Goal: Contribute content: Contribute content

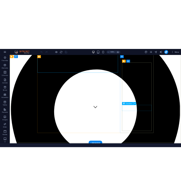
scroll to position [65, 0]
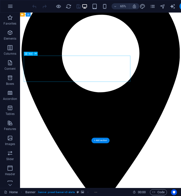
click at [47, 69] on div "Drag here to replace the existing content. Press “Ctrl” if you want to create a…" at bounding box center [100, 101] width 161 height 176
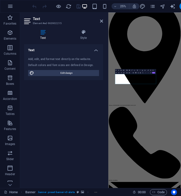
click at [102, 24] on header "Text Element #ed-963902215" at bounding box center [63, 19] width 79 height 13
click at [102, 22] on icon at bounding box center [101, 21] width 3 height 4
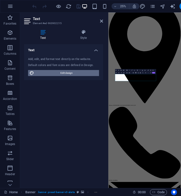
click at [74, 74] on span "Edit design" at bounding box center [67, 73] width 62 height 6
select select "px"
select select "400"
select select "px"
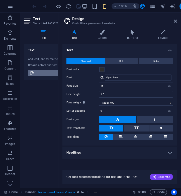
scroll to position [0, 1]
click at [177, 20] on icon at bounding box center [175, 21] width 3 height 4
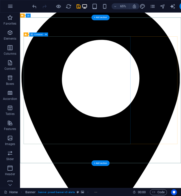
scroll to position [32, 0]
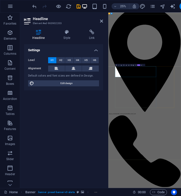
drag, startPoint x: 200, startPoint y: 260, endPoint x: 339, endPoint y: 267, distance: 138.7
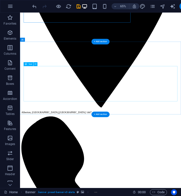
scroll to position [220, 0]
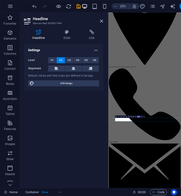
scroll to position [0, 2]
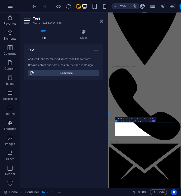
drag, startPoint x: 343, startPoint y: 479, endPoint x: 90, endPoint y: 444, distance: 255.7
drag, startPoint x: 231, startPoint y: 502, endPoint x: 116, endPoint y: 490, distance: 116.0
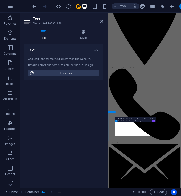
drag, startPoint x: 287, startPoint y: 496, endPoint x: 123, endPoint y: 487, distance: 163.8
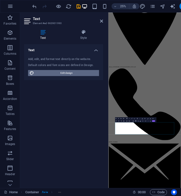
click at [62, 73] on span "Edit design" at bounding box center [67, 73] width 62 height 6
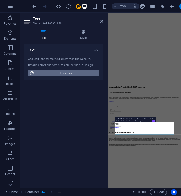
select select "px"
select select "400"
select select "px"
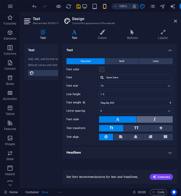
click at [152, 118] on button at bounding box center [155, 119] width 36 height 7
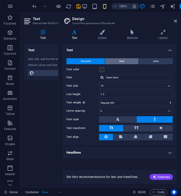
click at [126, 58] on button "Bold" at bounding box center [121, 61] width 33 height 6
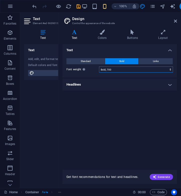
click at [123, 69] on select "Thin, 100 Extra-light, 200 Light, 300 Regular, 400 Medium, 500 Semi-bold, 600 B…" at bounding box center [136, 70] width 74 height 6
click at [99, 67] on select "Thin, 100 Extra-light, 200 Light, 300 Regular, 400 Medium, 500 Semi-bold, 600 B…" at bounding box center [136, 70] width 74 height 6
click at [175, 22] on icon at bounding box center [175, 21] width 3 height 4
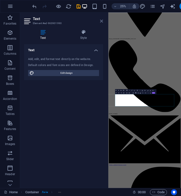
click at [102, 22] on icon at bounding box center [101, 21] width 3 height 4
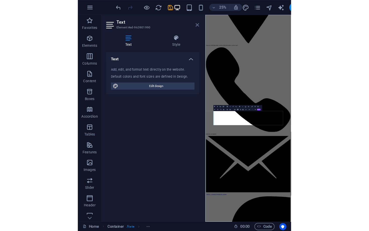
scroll to position [171, 0]
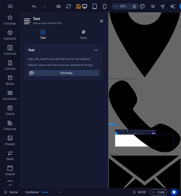
drag, startPoint x: 283, startPoint y: 544, endPoint x: 125, endPoint y: 537, distance: 157.8
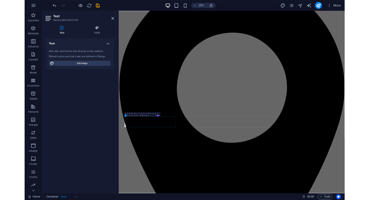
scroll to position [201, 0]
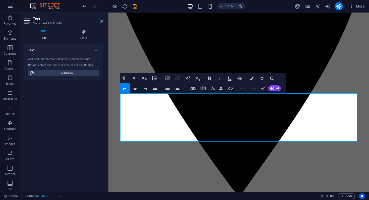
click at [221, 79] on icon "button" at bounding box center [220, 78] width 6 height 6
click at [210, 78] on icon "button" at bounding box center [210, 79] width 3 height 4
click at [210, 80] on icon "button" at bounding box center [210, 78] width 6 height 6
click at [84, 38] on h4 "Style" at bounding box center [83, 35] width 39 height 11
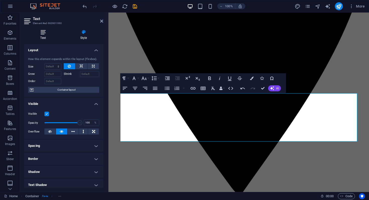
click at [44, 34] on icon at bounding box center [43, 32] width 38 height 5
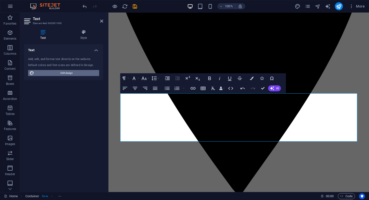
click at [67, 72] on span "Edit design" at bounding box center [67, 73] width 62 height 6
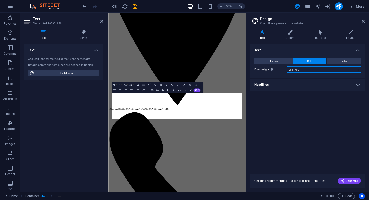
click at [305, 71] on select "Thin, 100 Extra-light, 200 Light, 300 Regular, 400 Medium, 500 Semi-bold, 600 B…" at bounding box center [324, 70] width 74 height 6
click at [287, 67] on select "Thin, 100 Extra-light, 200 Light, 300 Regular, 400 Medium, 500 Semi-bold, 600 B…" at bounding box center [324, 70] width 74 height 6
click at [304, 70] on select "Thin, 100 Extra-light, 200 Light, 300 Regular, 400 Medium, 500 Semi-bold, 600 B…" at bounding box center [324, 70] width 74 height 6
click at [287, 67] on select "Thin, 100 Extra-light, 200 Light, 300 Regular, 400 Medium, 500 Semi-bold, 600 B…" at bounding box center [324, 70] width 74 height 6
click at [300, 70] on select "Thin, 100 Extra-light, 200 Light, 300 Regular, 400 Medium, 500 Semi-bold, 600 B…" at bounding box center [324, 70] width 74 height 6
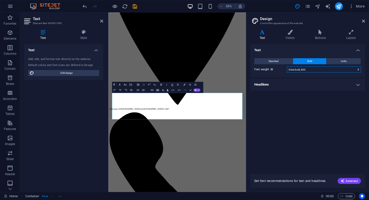
select select "700"
click at [287, 67] on select "Thin, 100 Extra-light, 200 Light, 300 Regular, 400 Medium, 500 Semi-bold, 600 B…" at bounding box center [324, 70] width 74 height 6
click at [299, 71] on select "Thin, 100 Extra-light, 200 Light, 300 Regular, 400 Medium, 500 Semi-bold, 600 B…" at bounding box center [324, 70] width 74 height 6
click at [277, 64] on span "Standard" at bounding box center [274, 61] width 10 height 6
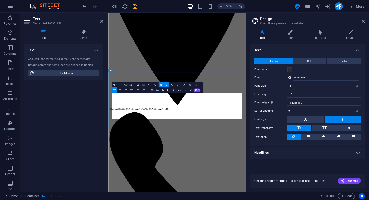
drag, startPoint x: 264, startPoint y: 205, endPoint x: 115, endPoint y: 196, distance: 149.4
click at [327, 128] on span "TT" at bounding box center [324, 128] width 5 height 5
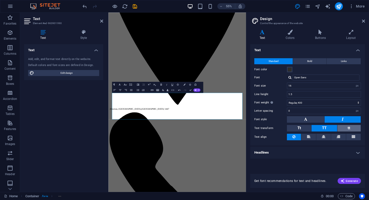
click at [344, 128] on button "tt" at bounding box center [349, 128] width 23 height 7
click at [303, 130] on button "Tt" at bounding box center [299, 128] width 24 height 7
click at [323, 128] on span "TT" at bounding box center [324, 128] width 5 height 5
click at [347, 127] on button "tt" at bounding box center [349, 128] width 23 height 7
click at [304, 129] on button "Tt" at bounding box center [299, 128] width 24 height 7
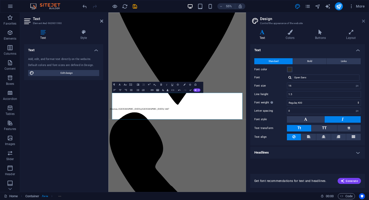
click at [364, 23] on icon at bounding box center [363, 21] width 3 height 4
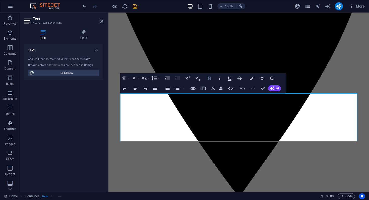
click at [210, 80] on icon "button" at bounding box center [210, 79] width 3 height 4
click at [208, 80] on icon "button" at bounding box center [210, 78] width 6 height 6
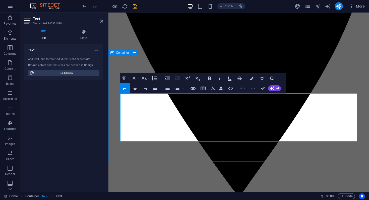
drag, startPoint x: 264, startPoint y: 138, endPoint x: 116, endPoint y: 132, distance: 147.7
click at [251, 79] on icon "button" at bounding box center [252, 79] width 4 height 4
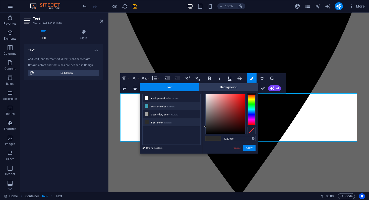
click at [182, 108] on li "Primary color #3d9fb6" at bounding box center [172, 106] width 58 height 8
type input "#3d9fb6"
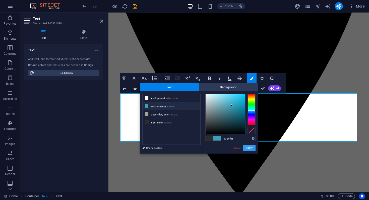
drag, startPoint x: 250, startPoint y: 148, endPoint x: 141, endPoint y: 135, distance: 109.3
click at [250, 148] on button "Apply" at bounding box center [249, 148] width 13 height 6
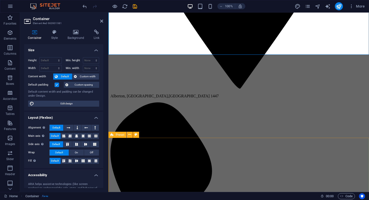
scroll to position [309, 0]
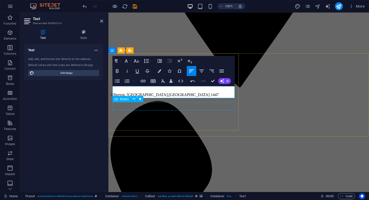
scroll to position [327, 1]
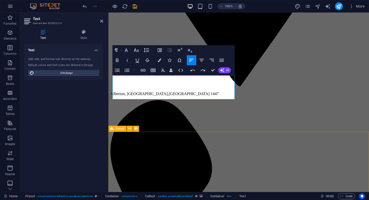
scroll to position [304, 0]
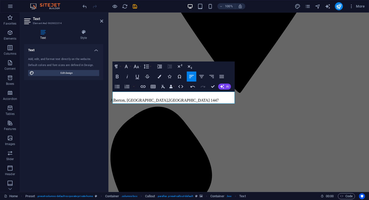
click at [89, 113] on div "Text Add, edit, and format text directly on the website. Default colors and fon…" at bounding box center [63, 116] width 79 height 144
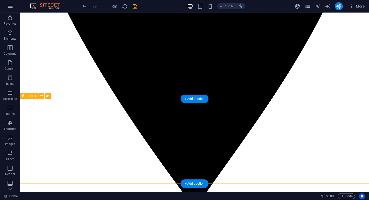
scroll to position [317, 0]
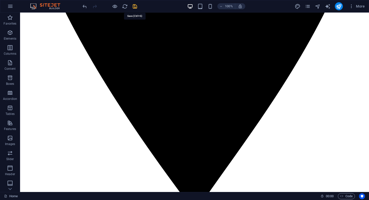
click at [134, 6] on icon "save" at bounding box center [135, 7] width 6 height 6
checkbox input "false"
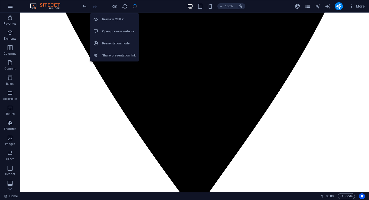
click at [115, 19] on h6 "Preview Ctrl+P" at bounding box center [119, 19] width 34 height 6
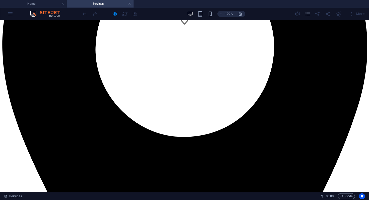
scroll to position [165, 0]
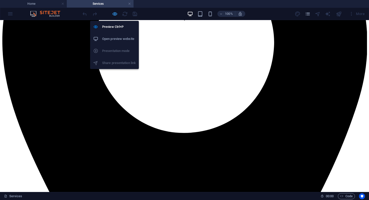
click at [116, 14] on icon "button" at bounding box center [115, 14] width 6 height 6
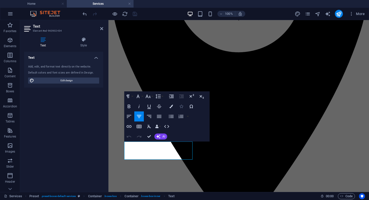
scroll to position [723, 1]
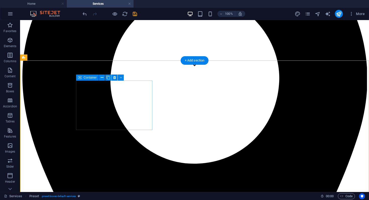
scroll to position [120, 0]
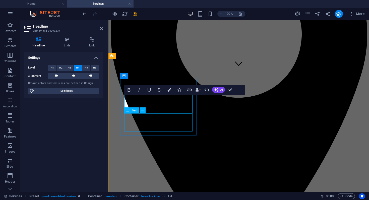
scroll to position [0, 2]
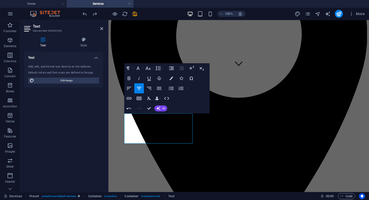
scroll to position [543, 1]
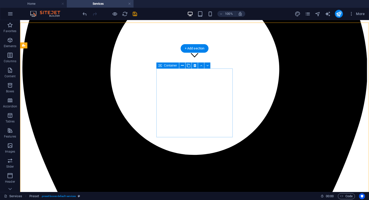
scroll to position [128, 0]
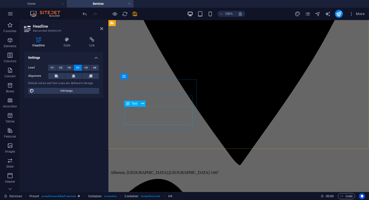
scroll to position [237, 0]
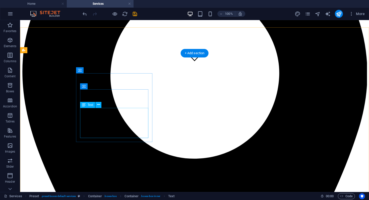
scroll to position [124, 0]
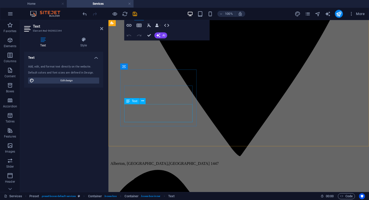
scroll to position [247, 0]
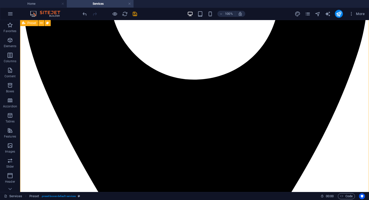
scroll to position [204, 0]
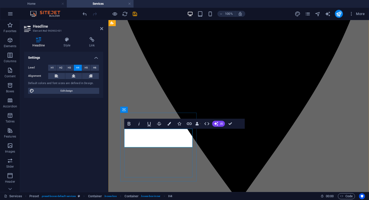
drag, startPoint x: 169, startPoint y: 143, endPoint x: 144, endPoint y: 143, distance: 25.9
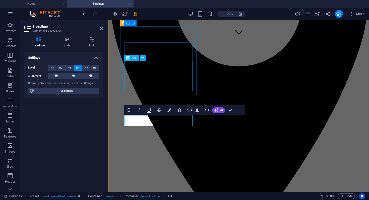
scroll to position [145, 0]
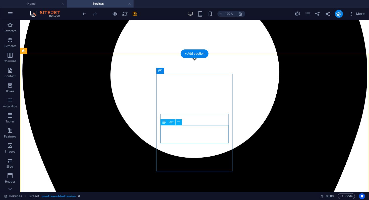
scroll to position [125, 0]
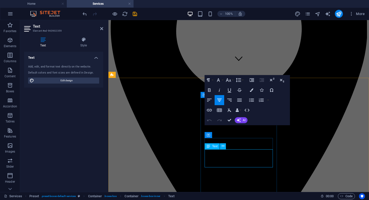
scroll to position [101, 0]
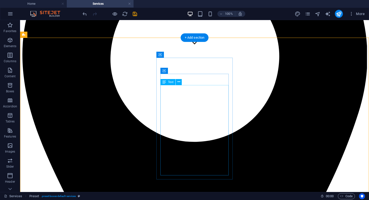
scroll to position [141, 0]
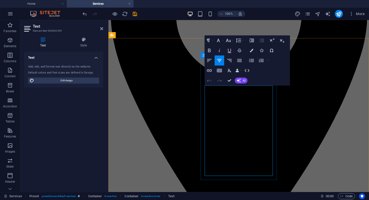
drag, startPoint x: 250, startPoint y: 175, endPoint x: 207, endPoint y: 162, distance: 45.3
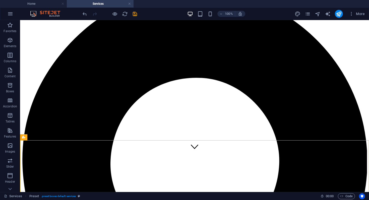
scroll to position [36, 0]
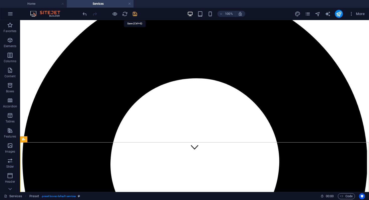
click at [135, 14] on icon "save" at bounding box center [135, 14] width 6 height 6
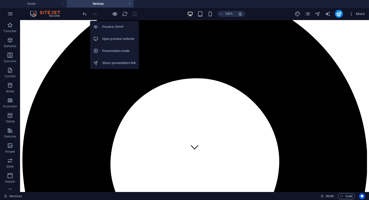
click at [115, 15] on icon "button" at bounding box center [115, 14] width 6 height 6
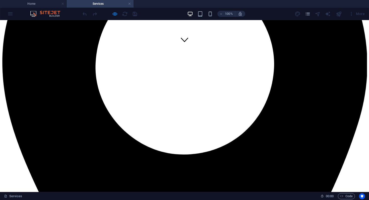
scroll to position [145, 0]
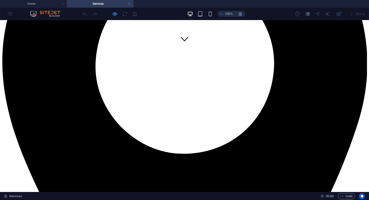
click at [116, 16] on icon "button" at bounding box center [115, 14] width 6 height 6
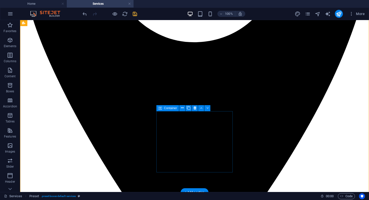
scroll to position [241, 0]
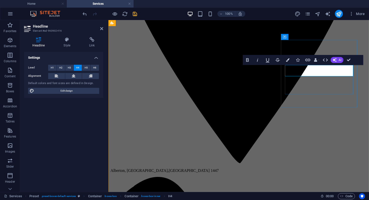
scroll to position [237, 0]
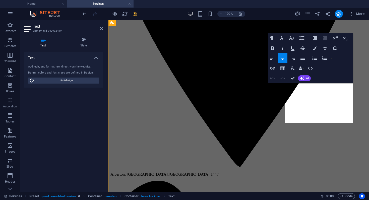
scroll to position [232, 0]
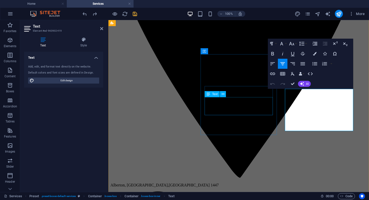
scroll to position [830, 1]
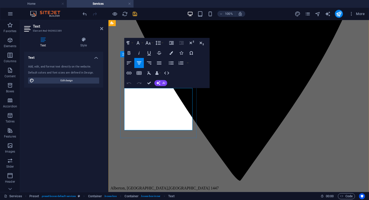
scroll to position [220, 0]
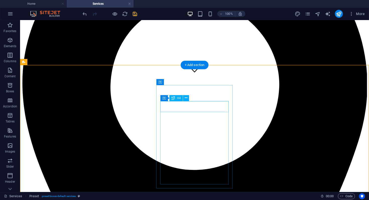
scroll to position [114, 0]
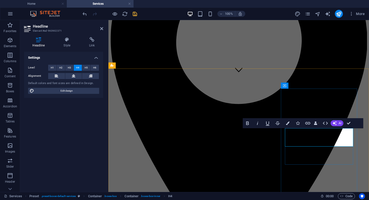
scroll to position [110, 0]
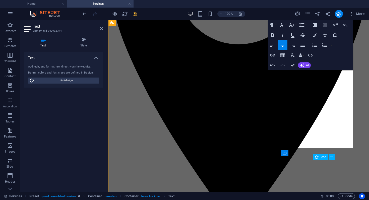
scroll to position [174, 0]
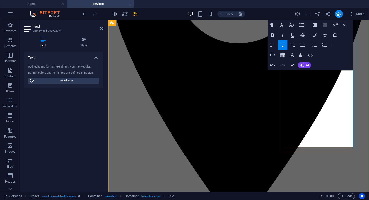
drag, startPoint x: 324, startPoint y: 145, endPoint x: 296, endPoint y: 115, distance: 41.2
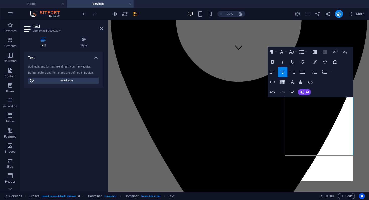
scroll to position [136, 0]
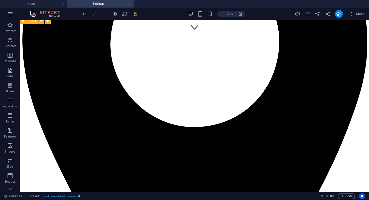
scroll to position [158, 0]
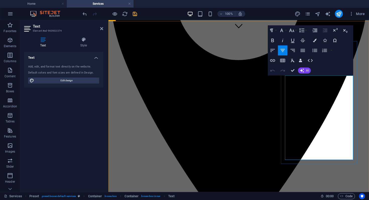
drag, startPoint x: 346, startPoint y: 152, endPoint x: 304, endPoint y: 127, distance: 48.9
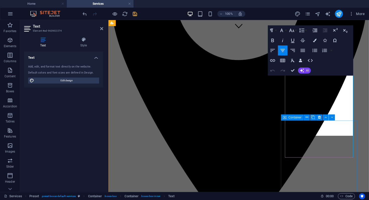
scroll to position [160, 0]
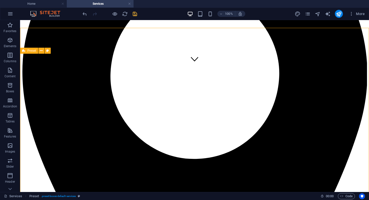
scroll to position [125, 0]
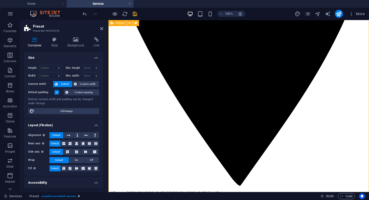
scroll to position [217, 0]
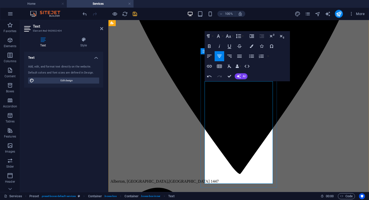
scroll to position [228, 0]
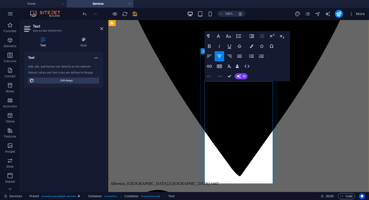
drag, startPoint x: 253, startPoint y: 180, endPoint x: 211, endPoint y: 140, distance: 58.5
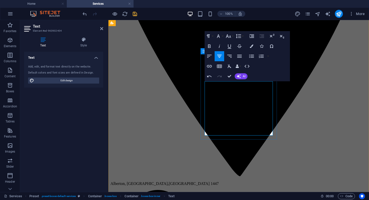
drag, startPoint x: 225, startPoint y: 133, endPoint x: 207, endPoint y: 134, distance: 18.1
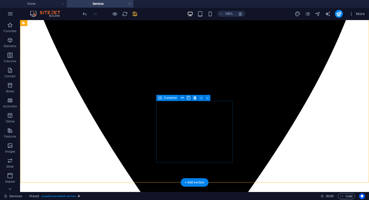
scroll to position [270, 0]
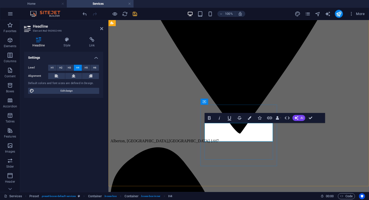
scroll to position [267, 0]
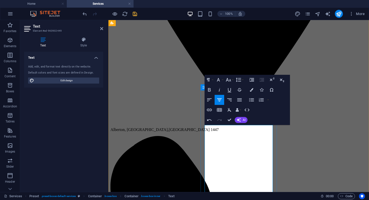
scroll to position [280, 0]
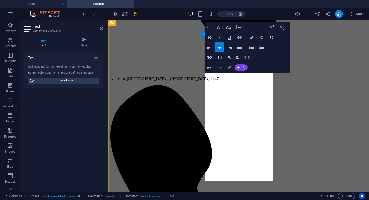
scroll to position [334, 0]
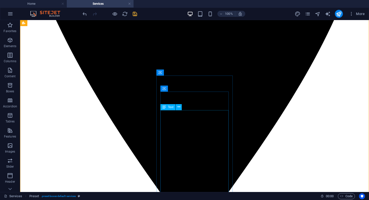
scroll to position [295, 0]
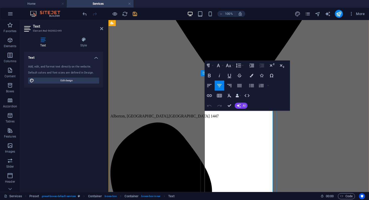
drag, startPoint x: 260, startPoint y: 132, endPoint x: 207, endPoint y: 114, distance: 56.8
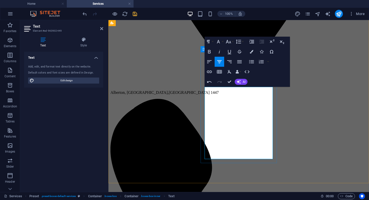
scroll to position [318, 0]
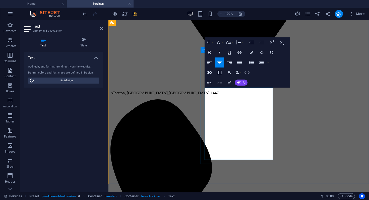
drag, startPoint x: 220, startPoint y: 146, endPoint x: 260, endPoint y: 153, distance: 40.4
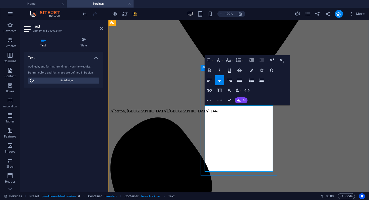
scroll to position [303, 0]
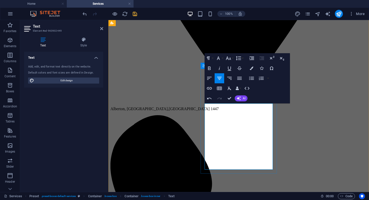
drag, startPoint x: 234, startPoint y: 124, endPoint x: 230, endPoint y: 113, distance: 11.9
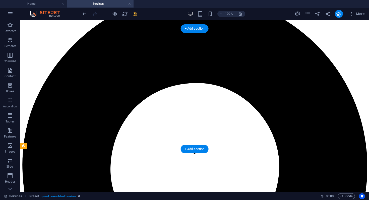
scroll to position [25, 0]
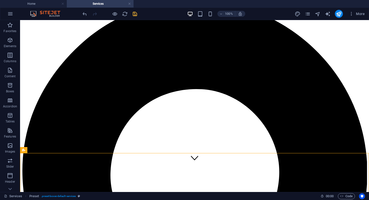
click at [137, 15] on icon "save" at bounding box center [135, 14] width 6 height 6
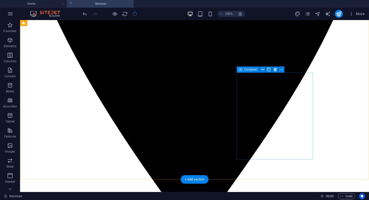
scroll to position [300, 0]
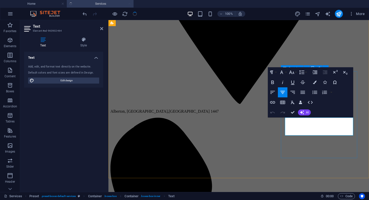
drag, startPoint x: 294, startPoint y: 121, endPoint x: 332, endPoint y: 138, distance: 41.7
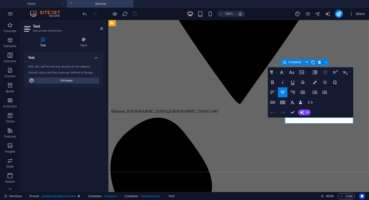
scroll to position [306, 0]
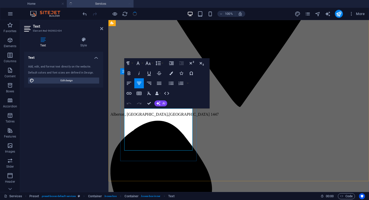
scroll to position [294, 0]
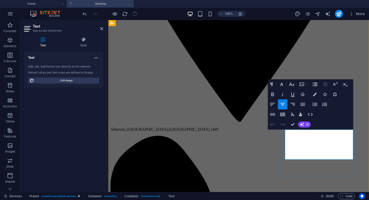
scroll to position [279, 0]
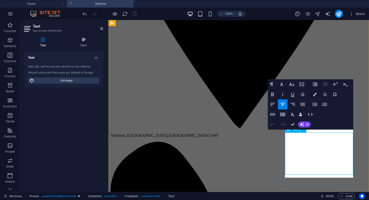
scroll to position [273, 0]
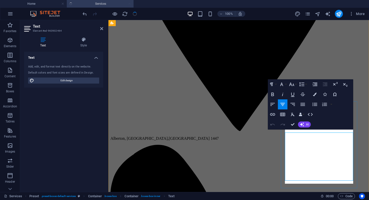
scroll to position [270, 0]
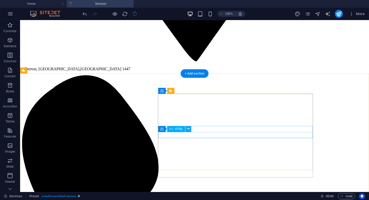
scroll to position [474, 0]
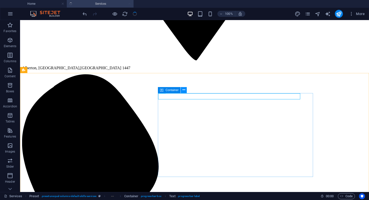
click at [184, 90] on icon at bounding box center [184, 89] width 3 height 5
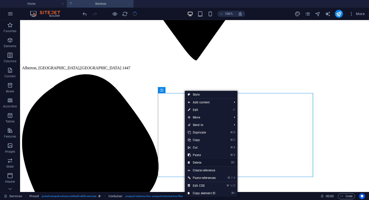
click at [205, 165] on link "⌦ Delete" at bounding box center [202, 163] width 34 height 8
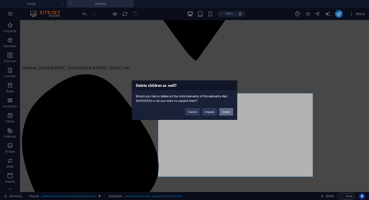
click at [226, 112] on button "Delete" at bounding box center [226, 112] width 14 height 8
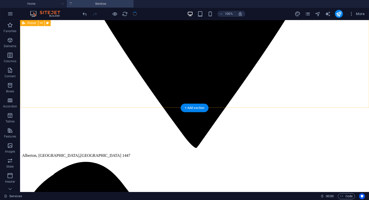
scroll to position [389, 0]
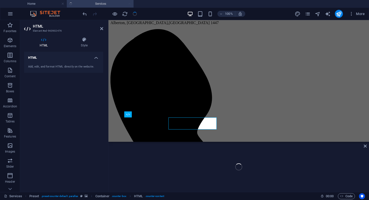
click at [108, 124] on aside "HTML Element #ed-963902476 HTML Style HTML Add, edit, and format HTML directly …" at bounding box center [64, 106] width 88 height 172
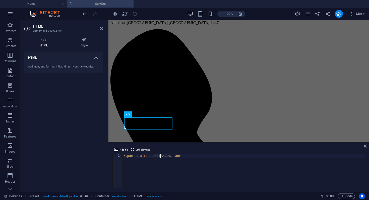
click at [161, 157] on div "< span data-count = "11" > 11 </ span >" at bounding box center [244, 175] width 243 height 42
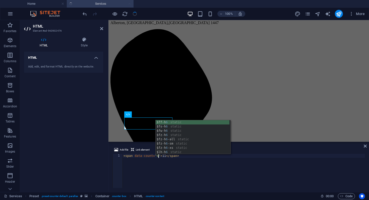
scroll to position [0, 3]
click at [167, 157] on div "< span data-count = "6" > 11 </ span >" at bounding box center [244, 175] width 243 height 42
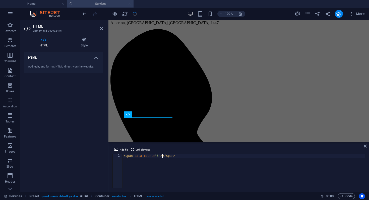
scroll to position [0, 3]
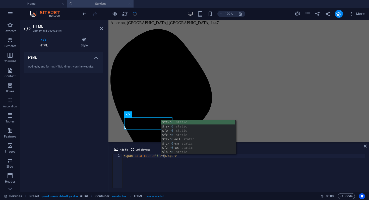
click at [200, 171] on div "< span data-count = "6" > 6 </ span >" at bounding box center [244, 175] width 243 height 42
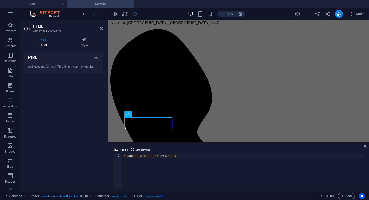
click at [200, 171] on div "< span data-count = "6" > 6 </ span >" at bounding box center [244, 175] width 243 height 42
type textarea "<span data-count="6">6</span>"
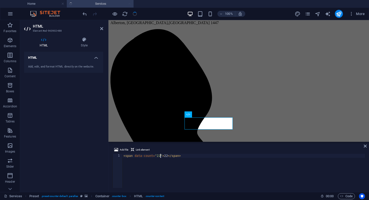
click at [161, 156] on div "< span data-count = "22" > 22 </ span >" at bounding box center [244, 175] width 243 height 42
click at [159, 156] on div "< span data-count = "22" > 22 </ span >" at bounding box center [244, 175] width 243 height 42
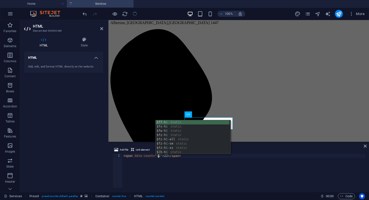
click at [167, 157] on div "< span data-count = "12" > 22 </ span >" at bounding box center [244, 175] width 243 height 42
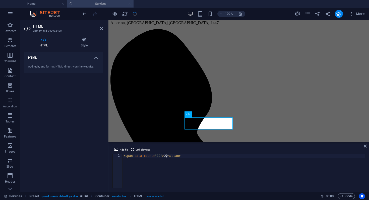
click at [166, 157] on div "< span data-count = "12" > 22 </ span >" at bounding box center [244, 175] width 243 height 42
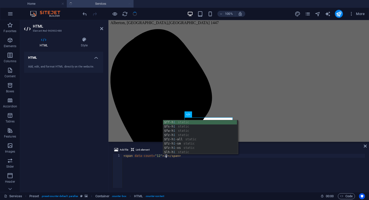
scroll to position [0, 3]
click at [200, 170] on div "< span data-count = "12" > 12 </ span >" at bounding box center [244, 175] width 243 height 42
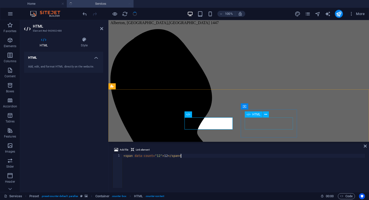
type textarea "<span data-count="12">12</span>"
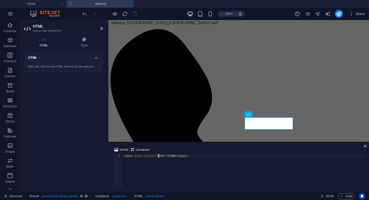
click at [159, 157] on div "< span data-count = "1300" > 1300 </ span >" at bounding box center [244, 175] width 243 height 42
type textarea "<span data-count="300">300</span>"
click at [291, 172] on div "< span data-count = "300" > 300 </ span >" at bounding box center [244, 175] width 243 height 42
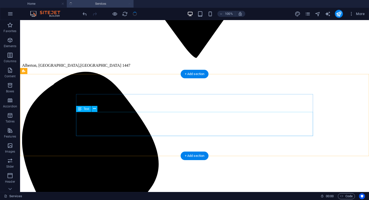
scroll to position [472, 0]
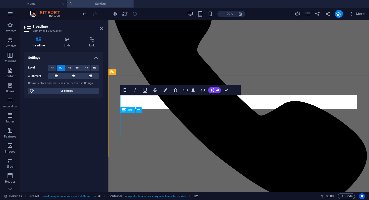
scroll to position [0, 2]
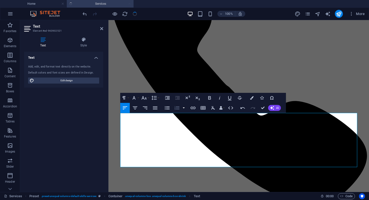
scroll to position [1460, 0]
drag, startPoint x: 189, startPoint y: 159, endPoint x: 175, endPoint y: 116, distance: 44.9
click at [166, 109] on icon "button" at bounding box center [167, 108] width 6 height 6
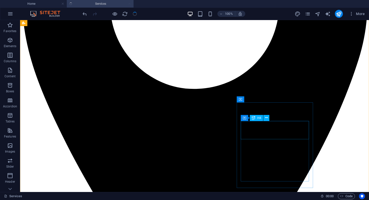
scroll to position [199, 0]
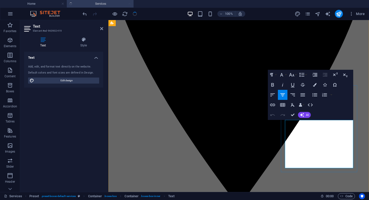
scroll to position [196, 0]
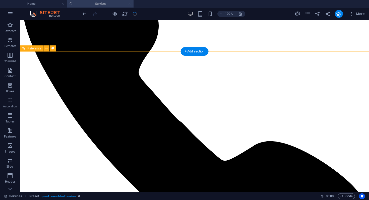
scroll to position [636, 0]
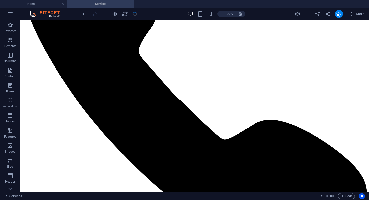
click at [152, 12] on div "100% More" at bounding box center [225, 14] width 286 height 8
click at [146, 14] on div "100% More" at bounding box center [225, 14] width 286 height 8
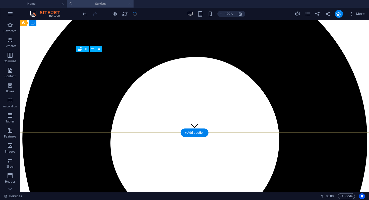
scroll to position [0, 0]
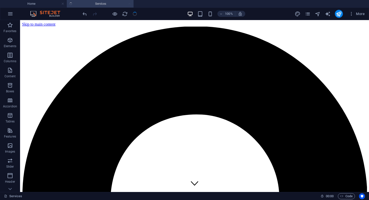
click at [152, 13] on div "100% More" at bounding box center [225, 14] width 286 height 8
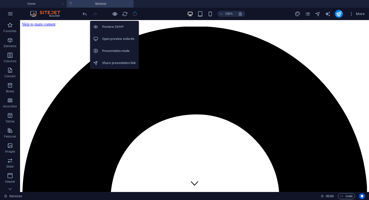
click at [112, 15] on icon "button" at bounding box center [115, 14] width 6 height 6
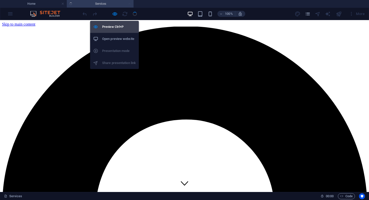
click at [116, 27] on h6 "Preview Ctrl+P" at bounding box center [119, 27] width 34 height 6
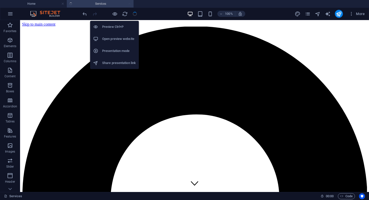
click at [116, 27] on h6 "Preview Ctrl+P" at bounding box center [119, 27] width 34 height 6
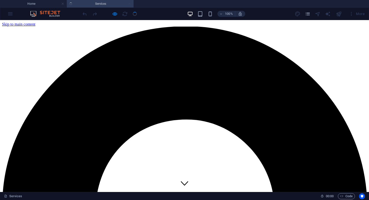
click at [135, 15] on div at bounding box center [110, 14] width 56 height 8
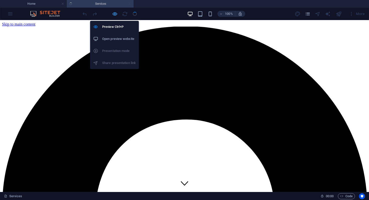
click at [116, 13] on icon "button" at bounding box center [115, 14] width 6 height 6
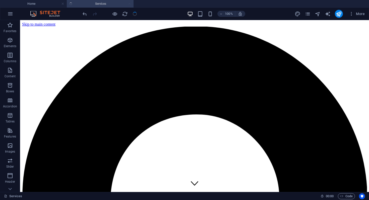
click at [135, 14] on div at bounding box center [110, 14] width 56 height 8
click at [340, 15] on icon "publish" at bounding box center [339, 14] width 6 height 6
click at [341, 14] on icon "publish" at bounding box center [339, 14] width 6 height 6
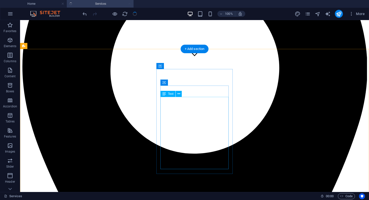
scroll to position [130, 0]
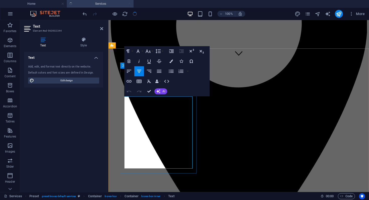
copy p "The effective utilization of trained, competent and compliant asset protection …"
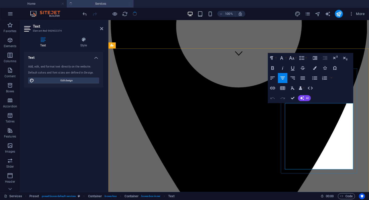
copy div "As part of our risk management program, we utilize up to date data towards an I…"
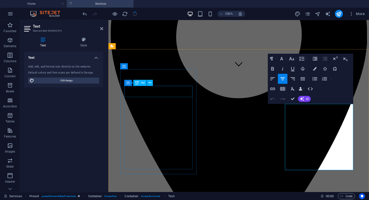
scroll to position [117, 0]
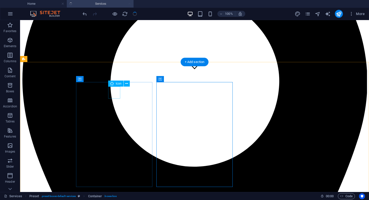
select select "xMidYMid"
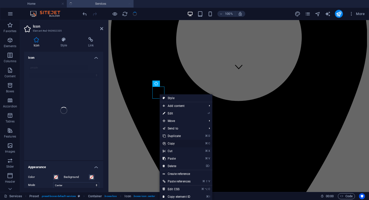
click at [180, 145] on link "⌘ C Copy" at bounding box center [177, 144] width 34 height 8
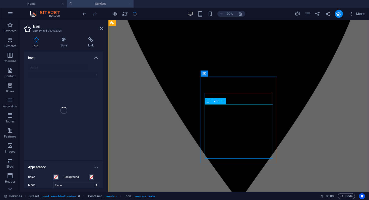
scroll to position [206, 0]
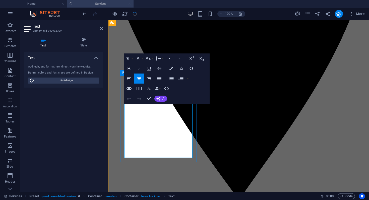
copy div "Our private investigation services focuses on relevant evidence gathering in su…"
drag, startPoint x: 185, startPoint y: 138, endPoint x: 126, endPoint y: 105, distance: 68.6
copy p "Our private investigation services focuses on relevant evidence gathering in su…"
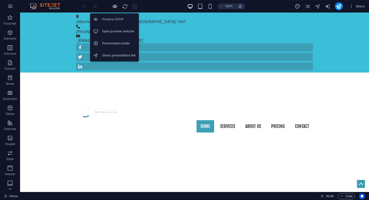
click at [116, 5] on icon "button" at bounding box center [115, 7] width 6 height 6
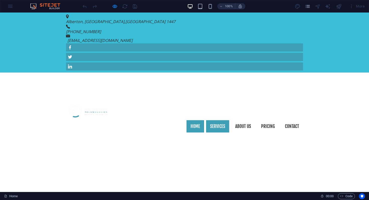
click at [215, 120] on link "Services" at bounding box center [217, 126] width 23 height 13
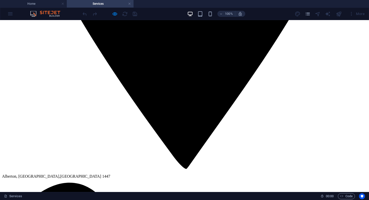
scroll to position [387, 0]
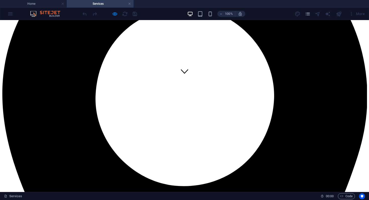
scroll to position [67, 0]
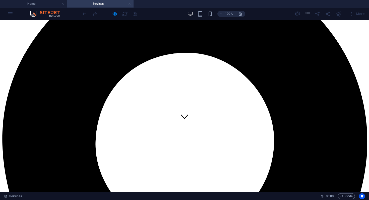
click at [130, 5] on link at bounding box center [129, 4] width 3 height 5
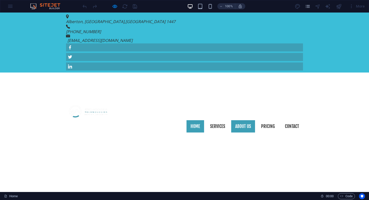
click at [247, 120] on link "About us" at bounding box center [244, 126] width 24 height 13
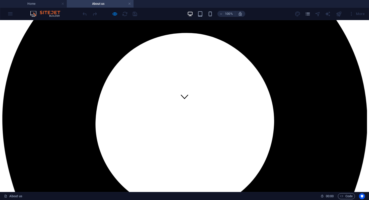
scroll to position [88, 0]
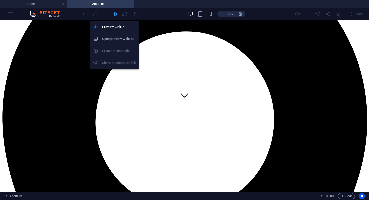
click at [115, 14] on icon "button" at bounding box center [115, 14] width 6 height 6
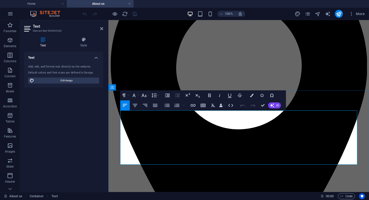
drag, startPoint x: 319, startPoint y: 139, endPoint x: 121, endPoint y: 112, distance: 200.6
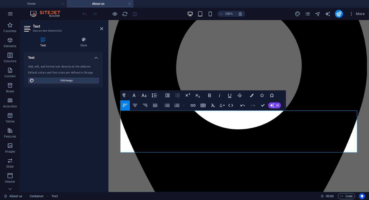
scroll to position [1235, 1]
drag, startPoint x: 214, startPoint y: 151, endPoint x: 121, endPoint y: 139, distance: 94.2
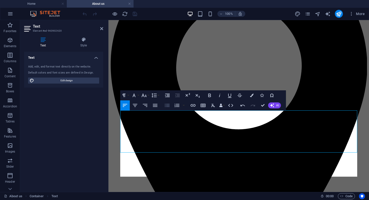
scroll to position [2975, 0]
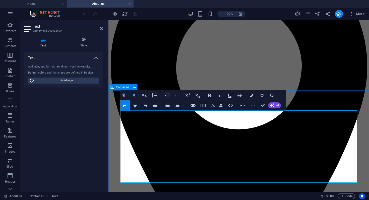
drag, startPoint x: 189, startPoint y: 138, endPoint x: 118, endPoint y: 138, distance: 70.9
click at [211, 95] on icon "button" at bounding box center [210, 96] width 3 height 4
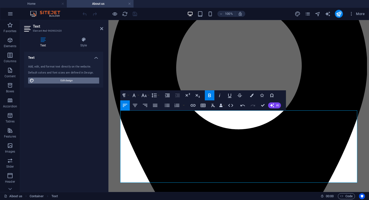
click at [78, 80] on span "Edit design" at bounding box center [67, 81] width 62 height 6
select select "px"
select select "400"
select select "px"
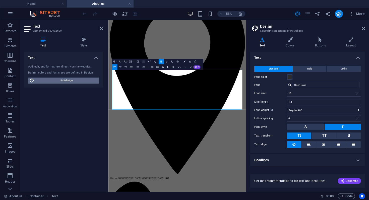
scroll to position [2834, 0]
click at [309, 126] on button at bounding box center [305, 127] width 37 height 7
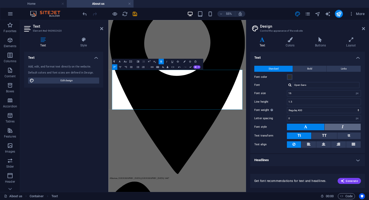
click at [337, 126] on button at bounding box center [343, 127] width 36 height 7
click at [355, 160] on h4 "Headlines" at bounding box center [308, 160] width 115 height 12
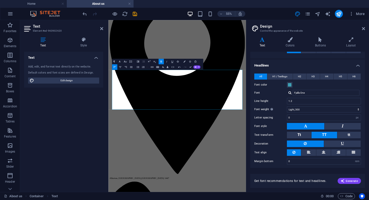
scroll to position [96, 0]
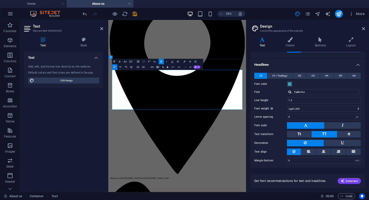
click at [363, 28] on icon at bounding box center [363, 29] width 3 height 4
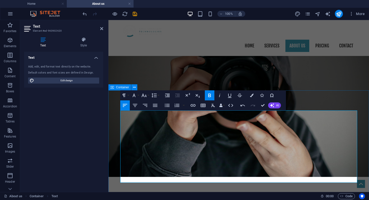
drag, startPoint x: 181, startPoint y: 137, endPoint x: 116, endPoint y: 137, distance: 65.1
drag, startPoint x: 357, startPoint y: 174, endPoint x: 121, endPoint y: 148, distance: 238.0
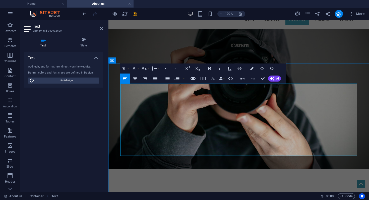
scroll to position [115, 0]
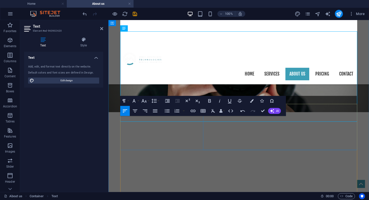
scroll to position [167, 0]
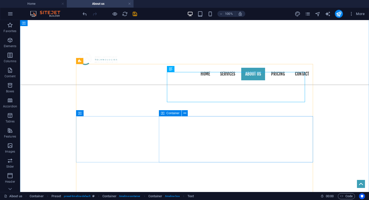
scroll to position [206, 0]
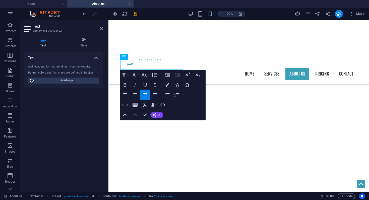
drag, startPoint x: 172, startPoint y: 63, endPoint x: 120, endPoint y: 64, distance: 52.3
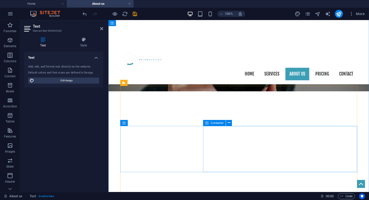
scroll to position [195, 0]
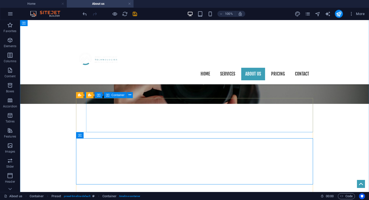
scroll to position [173, 0]
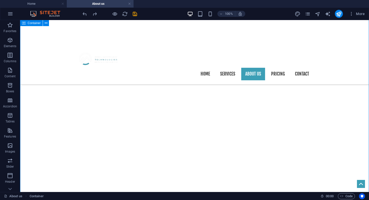
scroll to position [210, 0]
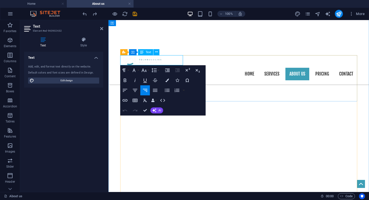
drag, startPoint x: 152, startPoint y: 60, endPoint x: 128, endPoint y: 60, distance: 23.4
drag, startPoint x: 128, startPoint y: 60, endPoint x: 156, endPoint y: 59, distance: 28.4
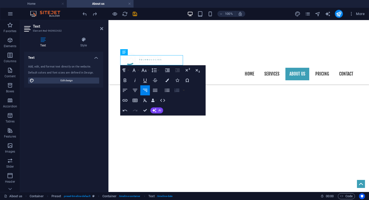
scroll to position [0, 2]
click at [136, 66] on button "Font Family" at bounding box center [135, 70] width 10 height 10
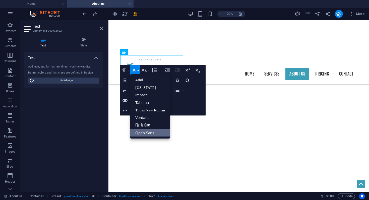
scroll to position [0, 0]
click at [179, 114] on div "Paragraph Format Normal Heading 1 Heading 2 Heading 3 Heading 4 Heading 5 Headi…" at bounding box center [162, 90] width 85 height 50
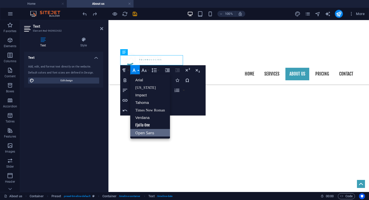
click at [135, 70] on icon "button" at bounding box center [134, 71] width 3 height 4
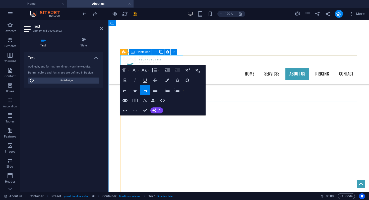
drag, startPoint x: 127, startPoint y: 60, endPoint x: 184, endPoint y: 60, distance: 56.3
click at [126, 79] on icon "button" at bounding box center [125, 80] width 6 height 6
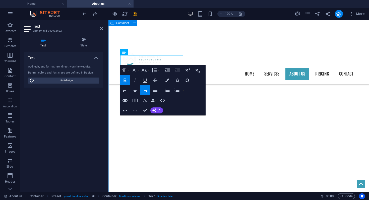
drag, startPoint x: 126, startPoint y: 60, endPoint x: 115, endPoint y: 60, distance: 11.1
click at [125, 80] on icon "button" at bounding box center [125, 80] width 6 height 6
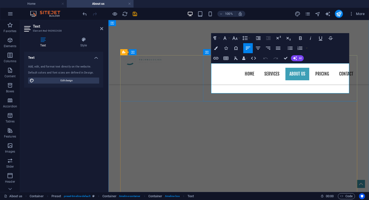
drag, startPoint x: 233, startPoint y: 90, endPoint x: 212, endPoint y: 66, distance: 32.1
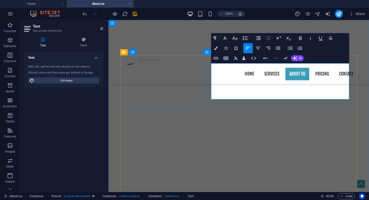
scroll to position [1579, 1]
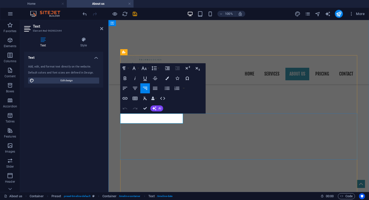
drag, startPoint x: 146, startPoint y: 118, endPoint x: 128, endPoint y: 118, distance: 17.3
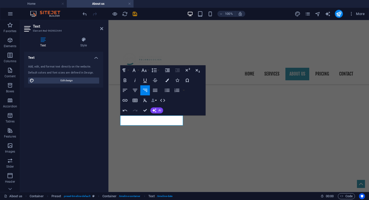
scroll to position [0, 2]
click at [126, 91] on icon "button" at bounding box center [125, 90] width 6 height 6
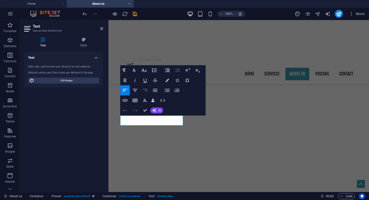
click at [145, 91] on icon "button" at bounding box center [145, 90] width 6 height 6
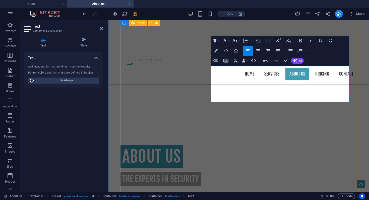
scroll to position [266, 0]
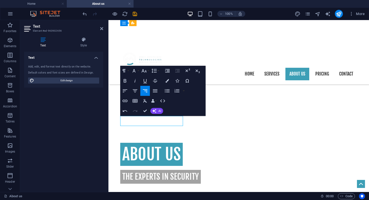
drag, startPoint x: 157, startPoint y: 120, endPoint x: 129, endPoint y: 121, distance: 28.2
drag, startPoint x: 127, startPoint y: 120, endPoint x: 161, endPoint y: 122, distance: 33.7
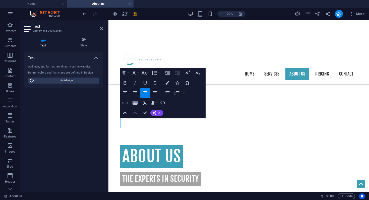
scroll to position [19, 2]
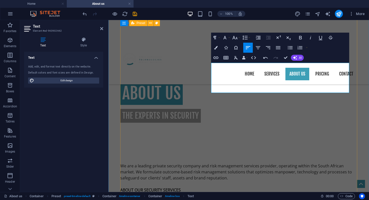
scroll to position [328, 0]
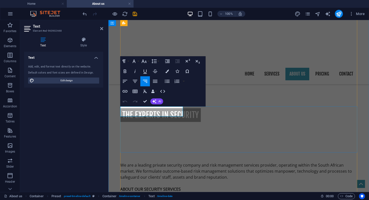
drag, startPoint x: 127, startPoint y: 112, endPoint x: 156, endPoint y: 112, distance: 28.7
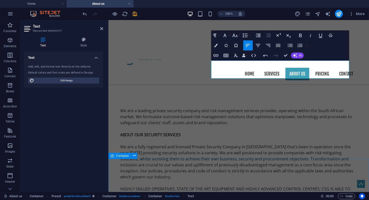
scroll to position [382, 0]
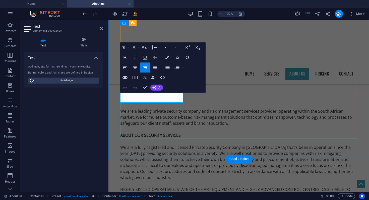
drag, startPoint x: 150, startPoint y: 97, endPoint x: 127, endPoint y: 97, distance: 23.1
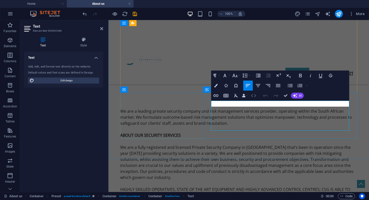
scroll to position [126, 1]
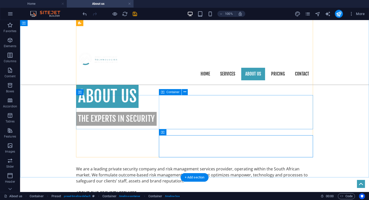
scroll to position [317, 0]
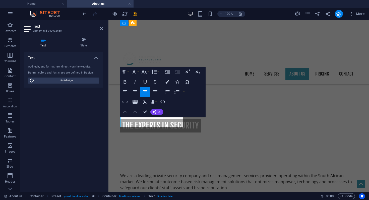
drag, startPoint x: 127, startPoint y: 122, endPoint x: 177, endPoint y: 123, distance: 50.0
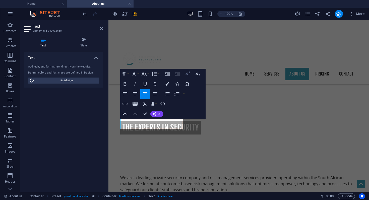
scroll to position [0, 2]
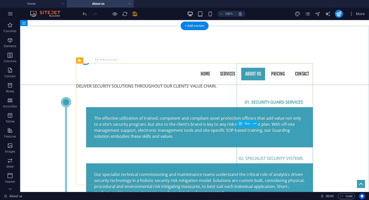
scroll to position [491, 0]
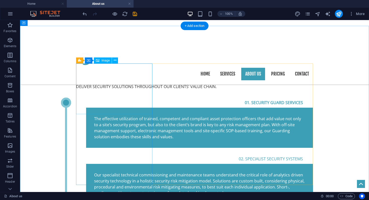
select select "%"
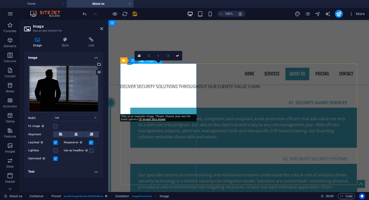
click at [66, 45] on h4 "Style" at bounding box center [66, 42] width 27 height 11
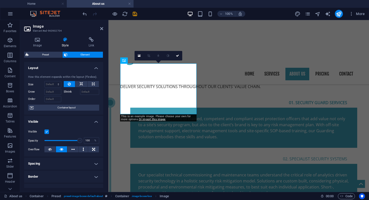
click at [84, 55] on span "Element" at bounding box center [85, 55] width 33 height 6
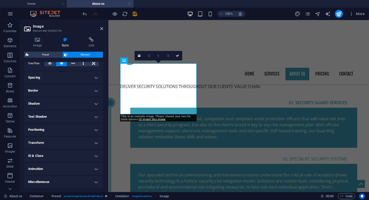
scroll to position [0, 0]
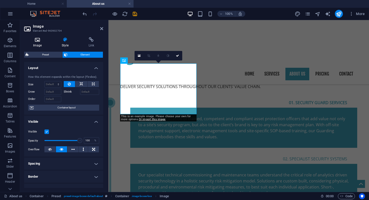
click at [37, 45] on h4 "Image" at bounding box center [38, 42] width 29 height 11
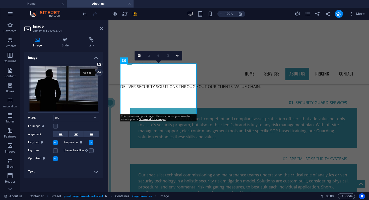
click at [99, 72] on div "Upload" at bounding box center [99, 73] width 8 height 8
click at [100, 72] on div "Upload" at bounding box center [99, 73] width 8 height 8
click at [178, 57] on link at bounding box center [178, 56] width 10 height 10
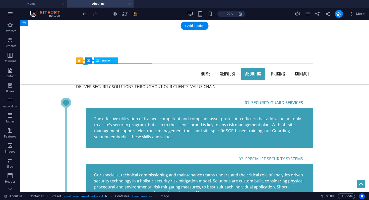
select select "%"
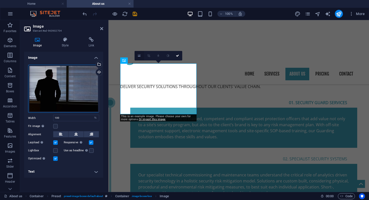
click at [140, 56] on icon at bounding box center [139, 56] width 3 height 4
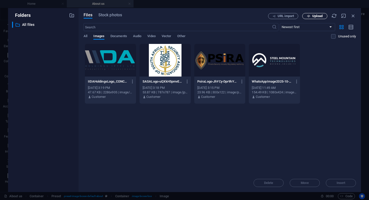
click at [317, 17] on span "Upload" at bounding box center [318, 16] width 10 height 3
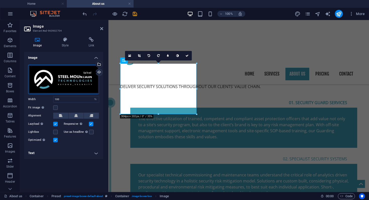
click at [99, 71] on div "Upload" at bounding box center [99, 73] width 8 height 8
click at [99, 64] on div "Select files from the file manager, stock photos, or upload file(s)" at bounding box center [99, 65] width 8 height 8
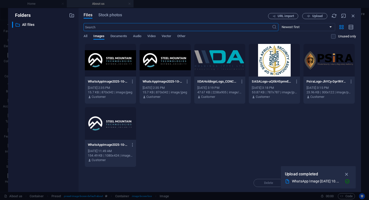
click at [114, 66] on div at bounding box center [110, 60] width 51 height 33
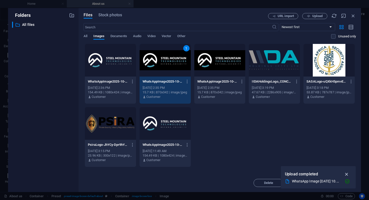
click at [347, 173] on icon "button" at bounding box center [347, 175] width 6 height 6
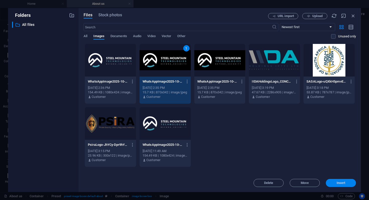
click at [345, 183] on span "Insert" at bounding box center [341, 183] width 9 height 3
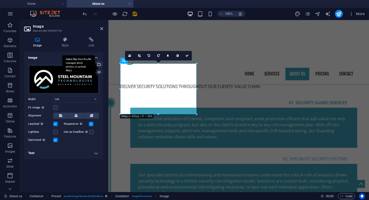
click at [100, 64] on div "Select files from the file manager, stock photos, or upload file(s)" at bounding box center [99, 65] width 8 height 8
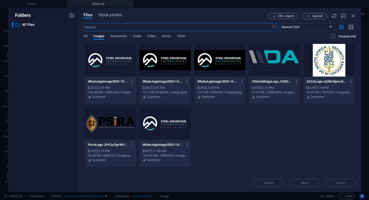
click at [159, 70] on div at bounding box center [165, 60] width 51 height 33
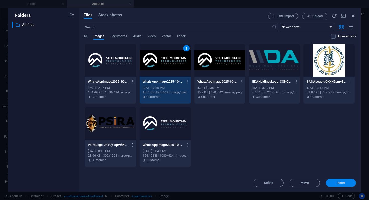
click at [344, 182] on span "Insert" at bounding box center [341, 183] width 9 height 3
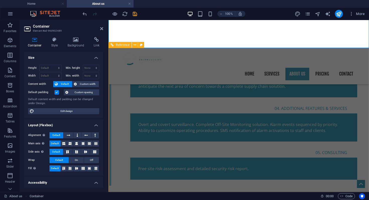
scroll to position [648, 0]
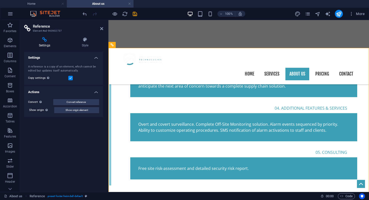
click at [89, 51] on div "Settings Style Settings A reference is a copy of an element, which cannot be ed…" at bounding box center [63, 112] width 79 height 151
click at [84, 44] on h4 "Style" at bounding box center [85, 42] width 36 height 11
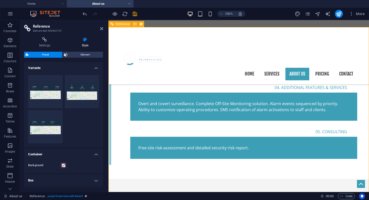
scroll to position [669, 0]
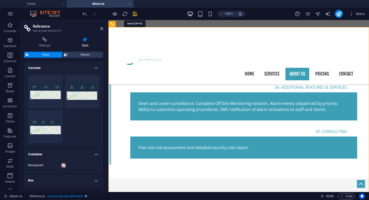
click at [135, 14] on icon "save" at bounding box center [135, 14] width 6 height 6
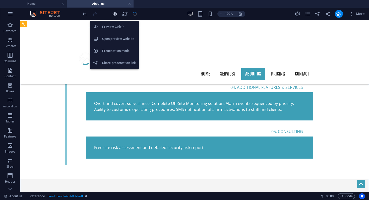
click at [115, 14] on icon "button" at bounding box center [115, 14] width 6 height 6
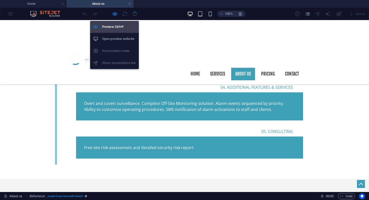
click at [113, 27] on h6 "Preview Ctrl+P" at bounding box center [119, 27] width 34 height 6
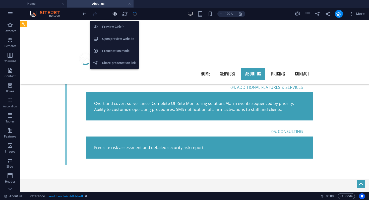
click at [114, 15] on icon "button" at bounding box center [115, 14] width 6 height 6
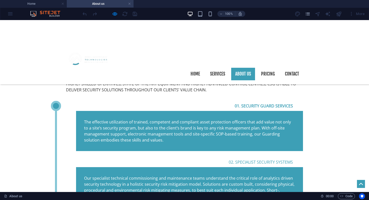
scroll to position [489, 0]
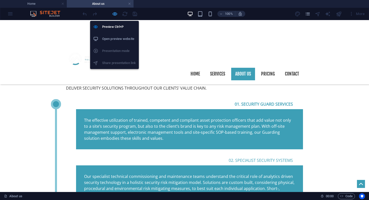
click at [116, 14] on icon "button" at bounding box center [115, 14] width 6 height 6
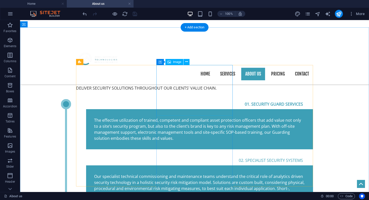
select select "%"
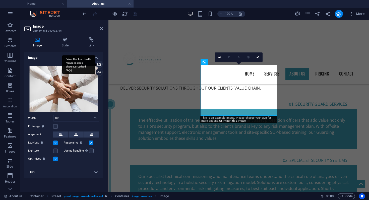
click at [100, 64] on div "Select files from the file manager, stock photos, or upload file(s)" at bounding box center [99, 65] width 8 height 8
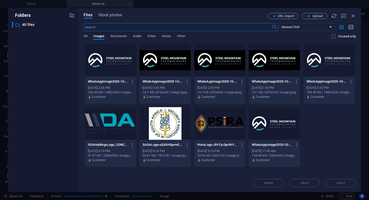
click at [172, 60] on div at bounding box center [165, 60] width 51 height 33
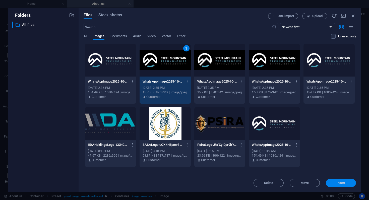
drag, startPoint x: 341, startPoint y: 182, endPoint x: 232, endPoint y: 161, distance: 110.5
click at [341, 182] on span "Insert" at bounding box center [341, 183] width 9 height 3
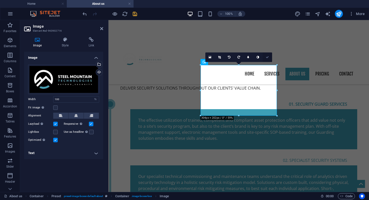
click at [268, 59] on link at bounding box center [268, 58] width 10 height 10
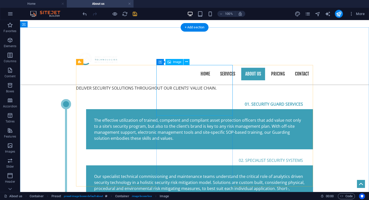
select select "%"
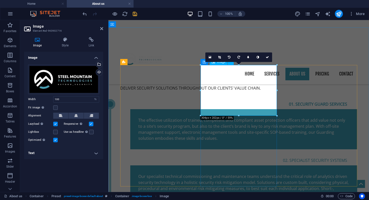
click at [219, 58] on icon at bounding box center [219, 57] width 3 height 3
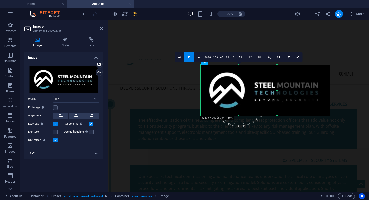
drag, startPoint x: 200, startPoint y: 91, endPoint x: 227, endPoint y: 91, distance: 27.7
click at [227, 91] on div at bounding box center [265, 90] width 129 height 51
click at [269, 59] on link at bounding box center [270, 58] width 10 height 10
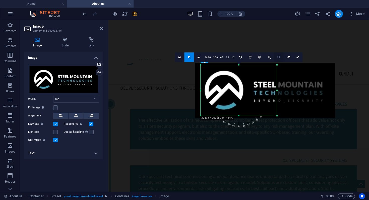
click at [279, 58] on icon at bounding box center [279, 57] width 3 height 3
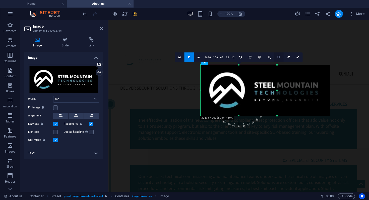
click at [279, 58] on icon at bounding box center [279, 57] width 3 height 3
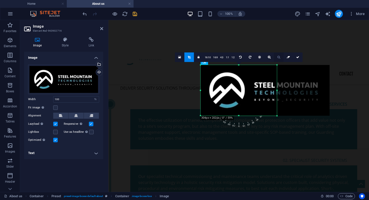
click at [279, 58] on icon at bounding box center [279, 57] width 3 height 3
click at [260, 58] on icon at bounding box center [260, 57] width 3 height 3
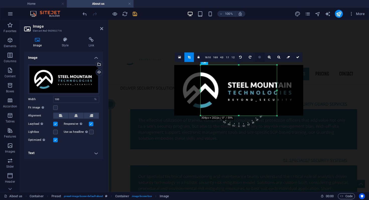
click at [260, 58] on icon at bounding box center [260, 57] width 3 height 3
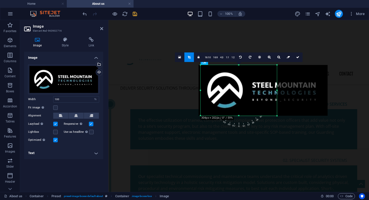
drag, startPoint x: 236, startPoint y: 93, endPoint x: 261, endPoint y: 91, distance: 24.4
click at [261, 91] on div at bounding box center [263, 90] width 129 height 51
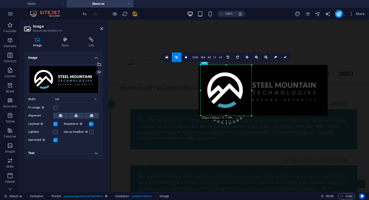
drag, startPoint x: 277, startPoint y: 117, endPoint x: 251, endPoint y: 116, distance: 25.4
click at [251, 116] on div at bounding box center [252, 116] width 3 height 3
click at [231, 106] on div at bounding box center [263, 90] width 129 height 51
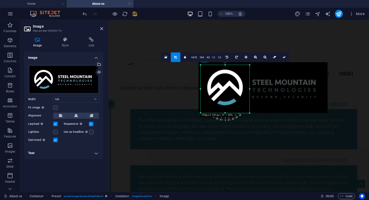
drag, startPoint x: 251, startPoint y: 65, endPoint x: 249, endPoint y: 68, distance: 3.4
click at [249, 68] on div "180 170 160 150 140 130 120 110 100 90 80 70 60 50 40 30 20 10 0 -10 -20 -30 -4…" at bounding box center [225, 89] width 49 height 48
click at [308, 43] on figure at bounding box center [239, 33] width 261 height 26
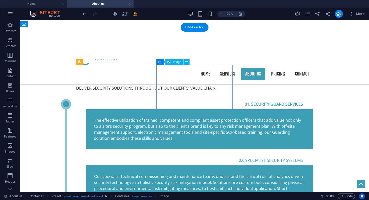
select select "px"
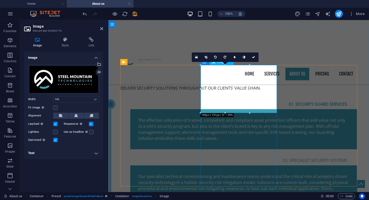
click at [208, 58] on link at bounding box center [207, 58] width 10 height 10
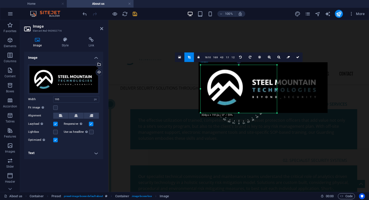
drag, startPoint x: 249, startPoint y: 89, endPoint x: 327, endPoint y: 85, distance: 78.0
click at [277, 85] on div "180 170 160 150 140 130 120 110 100 90 80 70 60 50 40 30 20 10 0 -10 -20 -30 -4…" at bounding box center [239, 89] width 76 height 48
drag, startPoint x: 239, startPoint y: 113, endPoint x: 240, endPoint y: 101, distance: 11.9
click at [240, 101] on div at bounding box center [239, 101] width 76 height 2
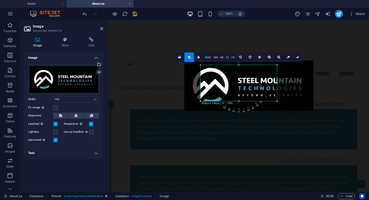
drag, startPoint x: 238, startPoint y: 89, endPoint x: 221, endPoint y: 87, distance: 16.9
click at [221, 87] on div at bounding box center [248, 86] width 129 height 51
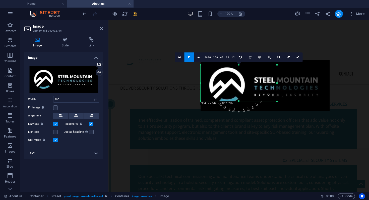
drag, startPoint x: 233, startPoint y: 83, endPoint x: 250, endPoint y: 82, distance: 17.4
click at [250, 82] on div at bounding box center [265, 85] width 129 height 51
click at [278, 57] on icon at bounding box center [279, 57] width 3 height 3
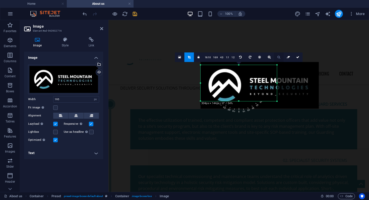
click at [278, 57] on icon at bounding box center [279, 57] width 3 height 3
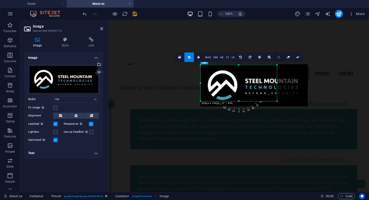
click at [278, 57] on icon at bounding box center [279, 57] width 3 height 3
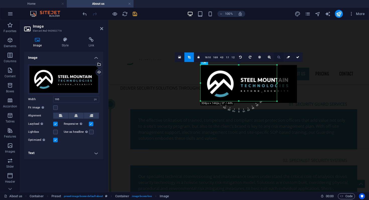
click at [278, 57] on icon at bounding box center [279, 57] width 3 height 3
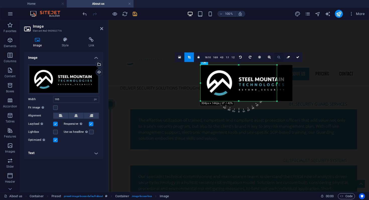
click at [278, 57] on icon at bounding box center [279, 57] width 3 height 3
click at [253, 88] on div at bounding box center [247, 83] width 92 height 36
drag, startPoint x: 278, startPoint y: 102, endPoint x: 282, endPoint y: 103, distance: 5.0
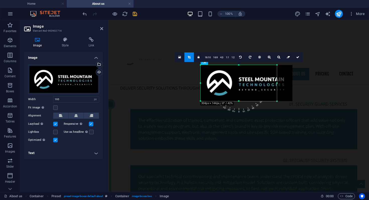
click at [277, 101] on div "180 170 160 150 140 130 120 110 100 90 80 70 60 50 40 30 20 10 0 -10 -20 -30 -4…" at bounding box center [239, 83] width 76 height 36
drag, startPoint x: 276, startPoint y: 101, endPoint x: 285, endPoint y: 99, distance: 8.9
click at [277, 99] on div "180 170 160 150 140 130 120 110 100 90 80 70 60 50 40 30 20 10 0 -10 -20 -30 -4…" at bounding box center [239, 82] width 76 height 34
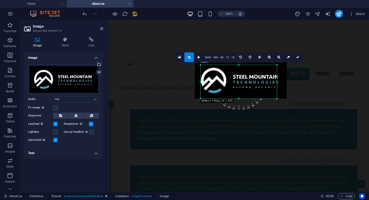
drag, startPoint x: 246, startPoint y: 85, endPoint x: 241, endPoint y: 83, distance: 6.0
click at [241, 83] on div at bounding box center [241, 81] width 92 height 36
drag, startPoint x: 278, startPoint y: 83, endPoint x: 286, endPoint y: 82, distance: 8.8
click at [277, 82] on div "180 170 160 150 140 130 120 110 100 90 80 70 60 50 40 30 20 10 0 -10 -20 -30 -4…" at bounding box center [239, 82] width 76 height 34
click at [279, 58] on icon at bounding box center [279, 57] width 3 height 3
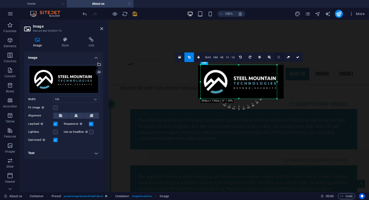
click at [279, 58] on icon at bounding box center [279, 57] width 3 height 3
click at [247, 79] on div at bounding box center [239, 82] width 86 height 34
click at [298, 58] on icon at bounding box center [298, 57] width 3 height 3
type input "304"
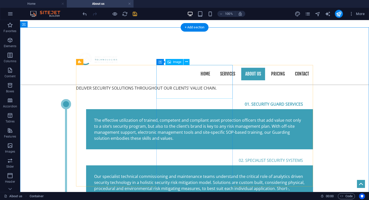
select select "px"
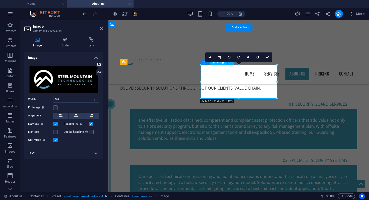
click at [218, 59] on link at bounding box center [220, 58] width 10 height 10
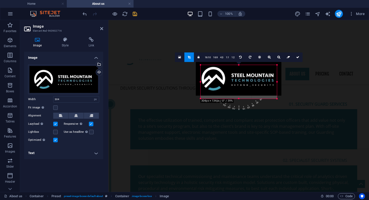
drag, startPoint x: 232, startPoint y: 82, endPoint x: 232, endPoint y: 79, distance: 3.0
click at [232, 79] on div at bounding box center [239, 79] width 86 height 34
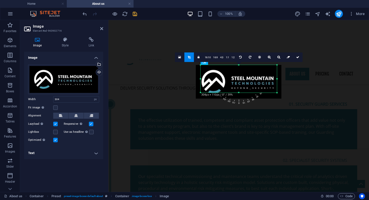
drag, startPoint x: 238, startPoint y: 98, endPoint x: 238, endPoint y: 92, distance: 6.0
click at [238, 92] on div at bounding box center [239, 93] width 76 height 2
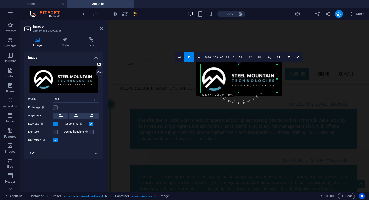
drag, startPoint x: 238, startPoint y: 81, endPoint x: 238, endPoint y: 79, distance: 2.8
click at [238, 79] on div at bounding box center [240, 79] width 86 height 34
click at [238, 94] on div at bounding box center [239, 94] width 76 height 2
click at [297, 56] on icon at bounding box center [298, 57] width 3 height 3
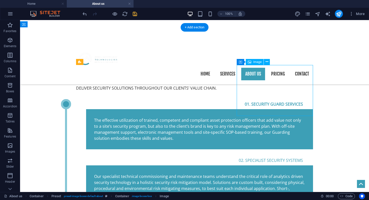
select select "%"
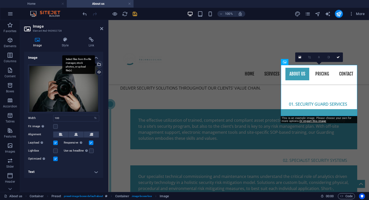
click at [100, 65] on div "Select files from the file manager, stock photos, or upload file(s)" at bounding box center [99, 65] width 8 height 8
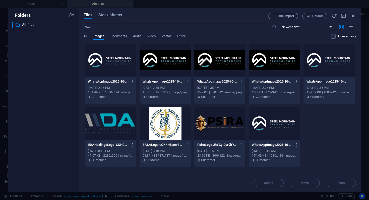
click at [157, 60] on div at bounding box center [165, 60] width 51 height 33
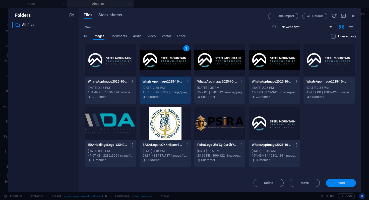
click at [338, 181] on button "Insert" at bounding box center [341, 183] width 30 height 8
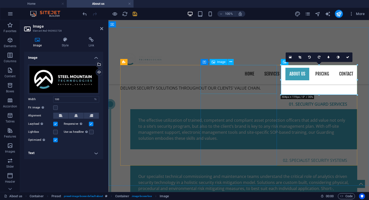
select select "px"
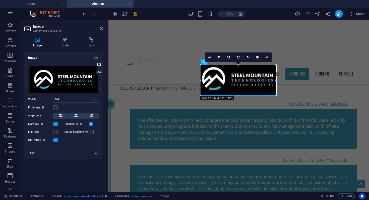
drag, startPoint x: 240, startPoint y: 94, endPoint x: 239, endPoint y: 96, distance: 2.6
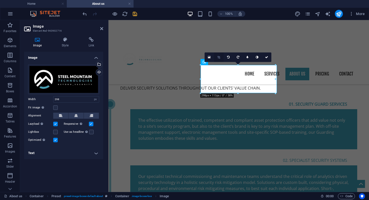
click at [217, 57] on link at bounding box center [219, 58] width 10 height 10
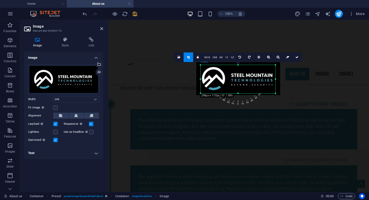
click at [260, 80] on div at bounding box center [239, 78] width 84 height 33
drag, startPoint x: 276, startPoint y: 80, endPoint x: 278, endPoint y: 80, distance: 2.5
click at [277, 80] on div "180 170 160 150 140 130 120 110 100 90 80 70 60 50 40 30 20 10 0 -10 -20 -30 -4…" at bounding box center [239, 79] width 76 height 28
click at [254, 78] on div at bounding box center [240, 78] width 84 height 33
click at [299, 57] on icon at bounding box center [298, 57] width 3 height 3
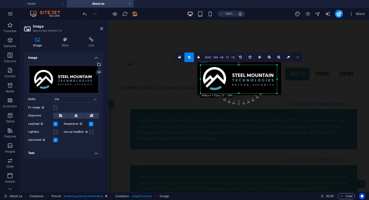
type input "304"
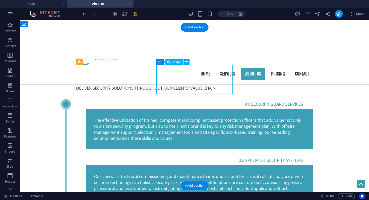
select select "px"
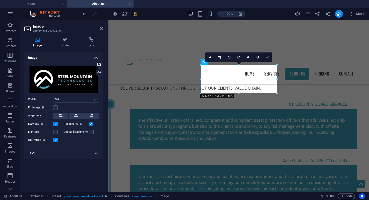
click at [268, 57] on icon at bounding box center [267, 57] width 3 height 3
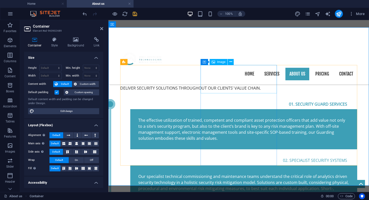
select select "px"
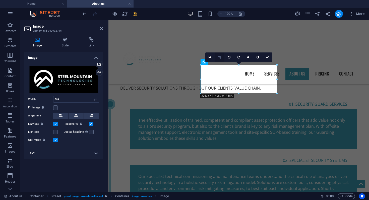
click at [219, 58] on icon at bounding box center [219, 57] width 3 height 3
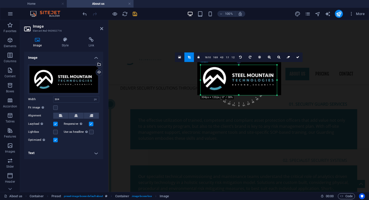
click at [238, 95] on div at bounding box center [239, 96] width 76 height 2
click at [298, 56] on icon at bounding box center [298, 57] width 3 height 3
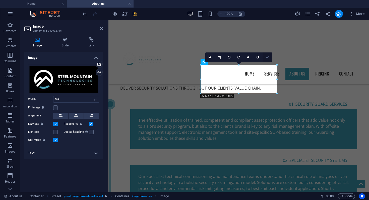
click at [268, 57] on icon at bounding box center [267, 57] width 3 height 3
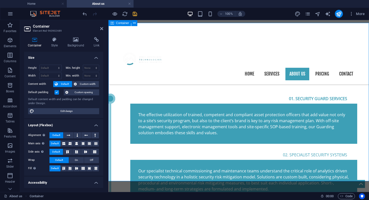
scroll to position [491, 0]
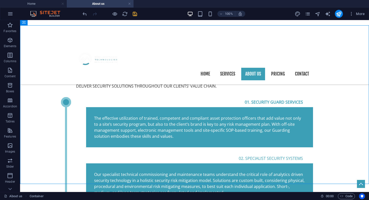
click at [138, 14] on span "save" at bounding box center [135, 14] width 6 height 6
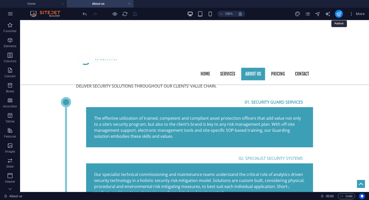
click at [339, 14] on icon "publish" at bounding box center [339, 14] width 6 height 6
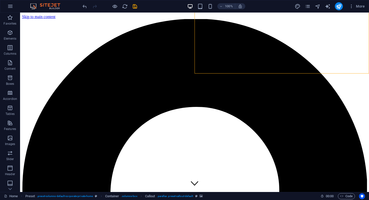
scroll to position [366, 0]
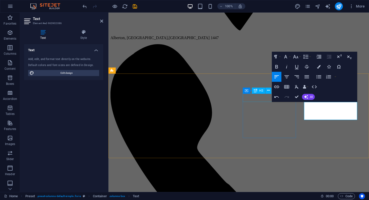
scroll to position [118, 1]
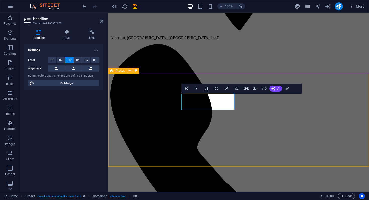
drag, startPoint x: 202, startPoint y: 97, endPoint x: 173, endPoint y: 98, distance: 28.4
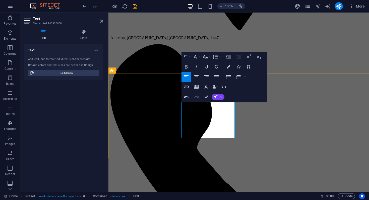
scroll to position [535, 1]
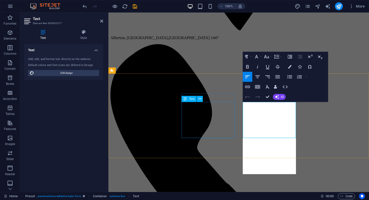
scroll to position [1222, 1]
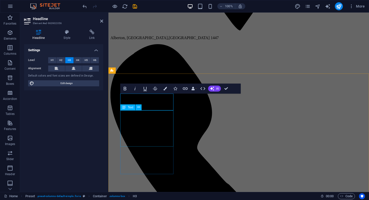
scroll to position [0, 2]
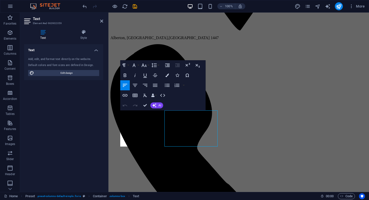
click at [102, 125] on div "Text Add, edit, and format text directly on the website. Default colors and fon…" at bounding box center [63, 116] width 79 height 144
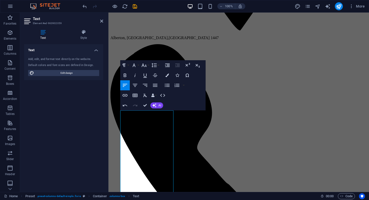
scroll to position [1768, 1]
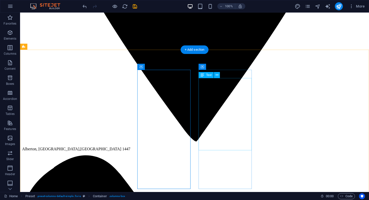
scroll to position [383, 0]
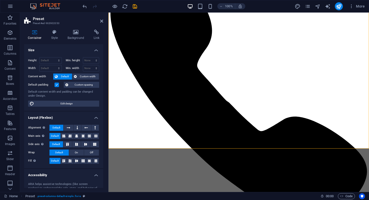
scroll to position [454, 0]
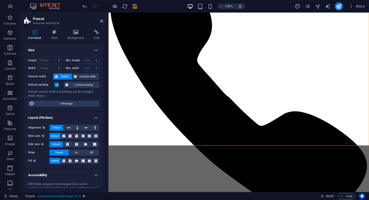
click at [134, 6] on icon "save" at bounding box center [135, 7] width 6 height 6
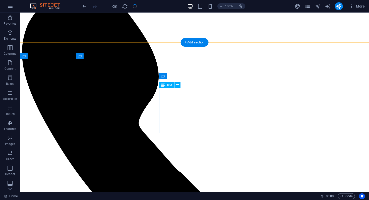
scroll to position [558, 0]
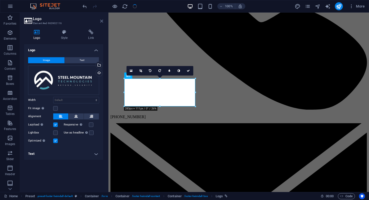
click at [101, 22] on icon at bounding box center [101, 21] width 3 height 4
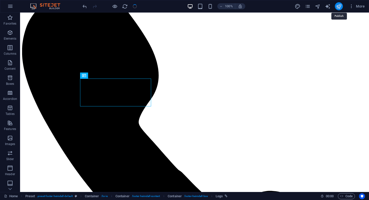
click at [340, 7] on icon "publish" at bounding box center [339, 7] width 6 height 6
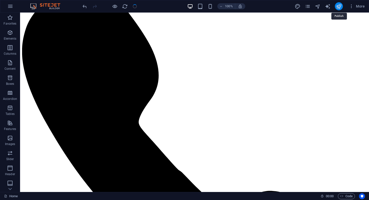
click at [340, 7] on icon "publish" at bounding box center [339, 7] width 6 height 6
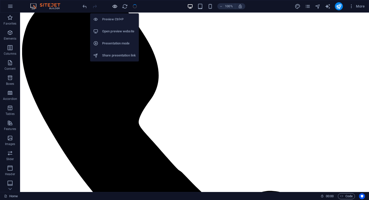
click at [114, 7] on icon "button" at bounding box center [115, 7] width 6 height 6
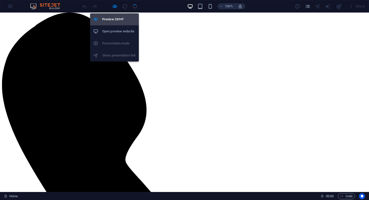
click at [112, 20] on h6 "Preview Ctrl+P" at bounding box center [119, 19] width 34 height 6
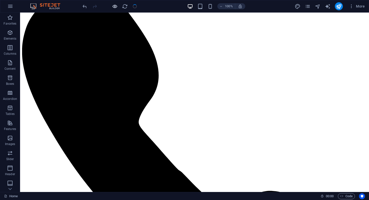
click at [114, 8] on icon "button" at bounding box center [115, 7] width 6 height 6
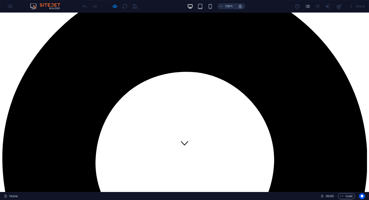
scroll to position [38, 0]
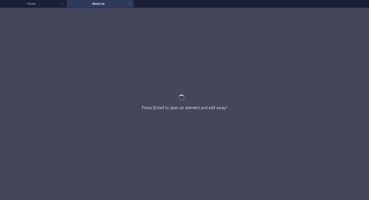
click at [105, 30] on div at bounding box center [184, 104] width 369 height 193
click at [53, 6] on h4 "Home" at bounding box center [33, 4] width 67 height 6
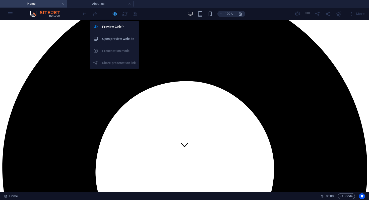
click at [116, 15] on icon "button" at bounding box center [115, 14] width 6 height 6
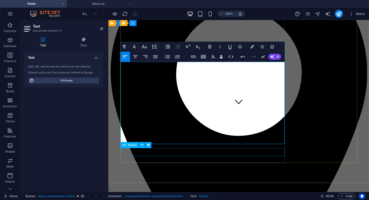
scroll to position [83, 0]
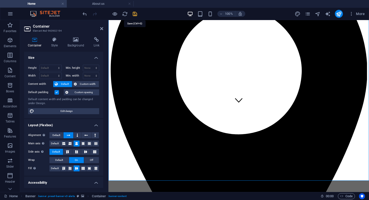
click at [135, 13] on icon "save" at bounding box center [135, 14] width 6 height 6
checkbox input "false"
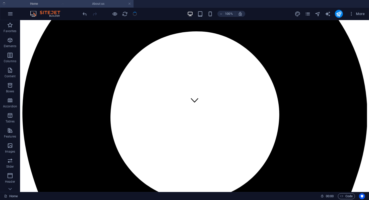
click at [110, 6] on h4 "About us" at bounding box center [100, 4] width 67 height 6
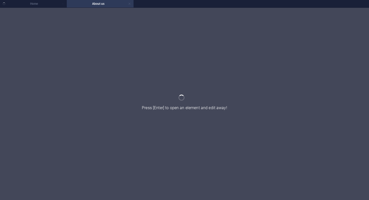
click at [130, 4] on link at bounding box center [129, 4] width 3 height 5
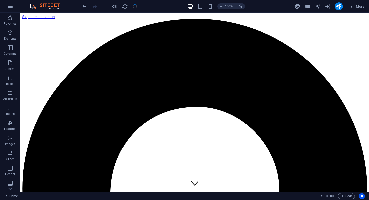
scroll to position [83, 0]
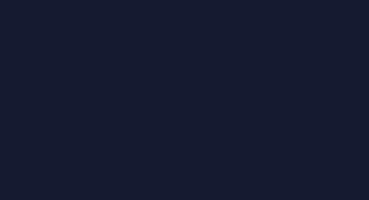
click at [216, 97] on div at bounding box center [184, 100] width 369 height 200
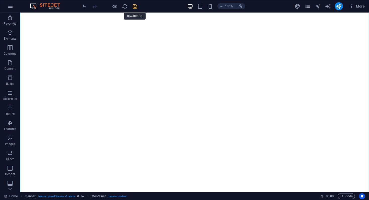
click at [136, 7] on icon "save" at bounding box center [135, 7] width 6 height 6
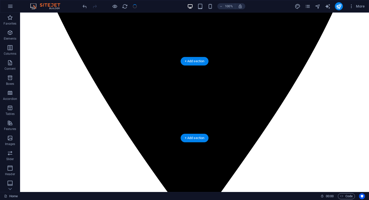
scroll to position [299, 0]
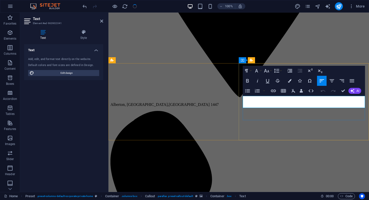
drag, startPoint x: 258, startPoint y: 105, endPoint x: 337, endPoint y: 100, distance: 79.1
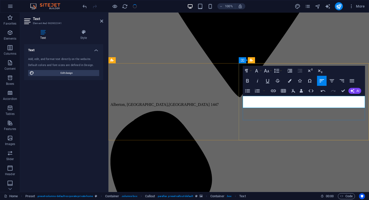
drag, startPoint x: 336, startPoint y: 99, endPoint x: 357, endPoint y: 99, distance: 21.1
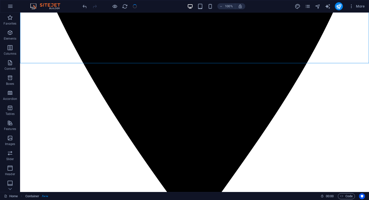
click at [136, 6] on div at bounding box center [110, 6] width 56 height 8
click at [119, 7] on div at bounding box center [110, 6] width 56 height 8
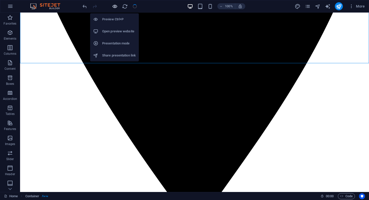
click at [115, 7] on icon "button" at bounding box center [115, 7] width 6 height 6
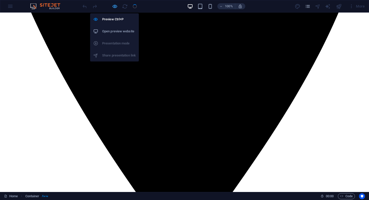
click at [115, 7] on icon "button" at bounding box center [115, 7] width 6 height 6
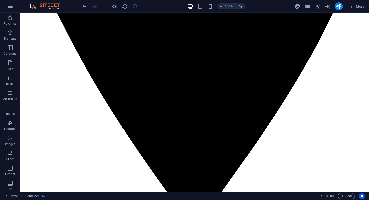
click at [135, 7] on div at bounding box center [110, 6] width 56 height 8
click at [339, 7] on icon "publish" at bounding box center [339, 7] width 6 height 6
checkbox input "false"
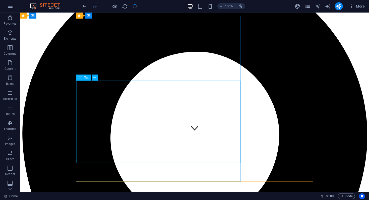
scroll to position [55, 0]
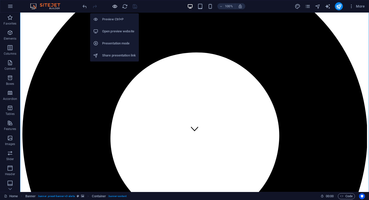
click at [113, 7] on icon "button" at bounding box center [115, 7] width 6 height 6
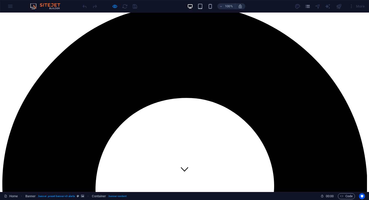
scroll to position [0, 0]
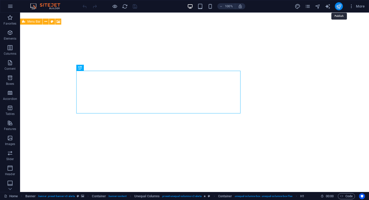
click at [340, 5] on icon "publish" at bounding box center [339, 7] width 6 height 6
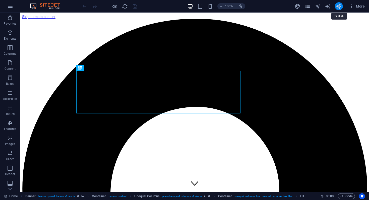
click at [339, 7] on icon "publish" at bounding box center [339, 7] width 6 height 6
